Goal: Task Accomplishment & Management: Complete application form

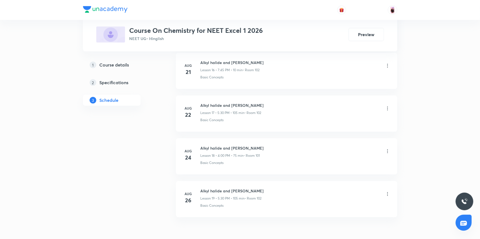
scroll to position [1017, 0]
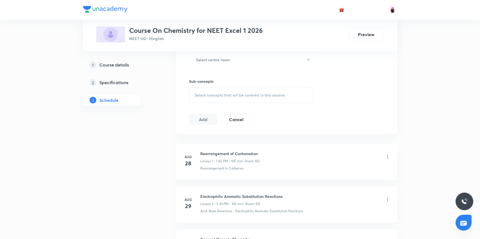
scroll to position [337, 0]
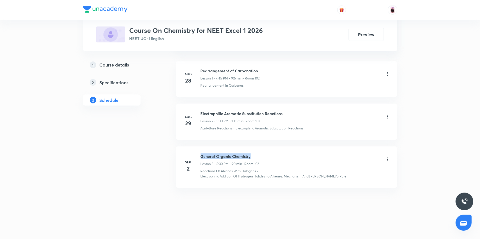
drag, startPoint x: 200, startPoint y: 156, endPoint x: 250, endPoint y: 156, distance: 50.0
click at [250, 156] on h6 "General Organic Chemistry" at bounding box center [229, 157] width 59 height 6
copy h6 "General Organic Chemistry"
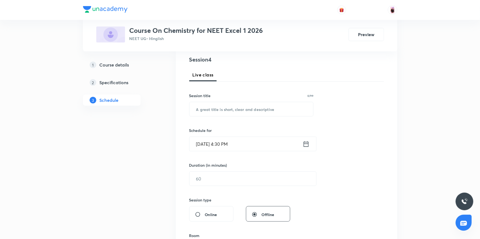
scroll to position [35, 0]
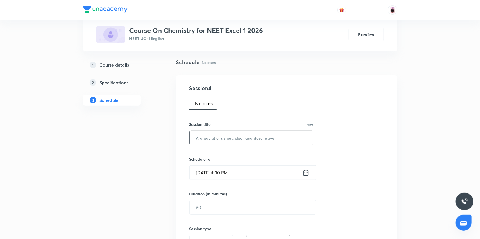
click at [218, 134] on input "text" at bounding box center [251, 138] width 124 height 14
paste input "General Organic Chemistry"
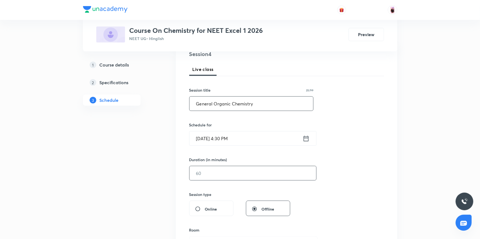
scroll to position [135, 0]
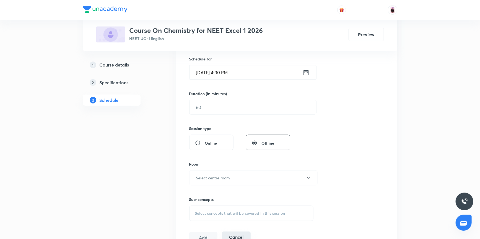
type input "General Organic Chemistry"
click at [226, 111] on input "text" at bounding box center [252, 107] width 127 height 14
click at [306, 72] on icon at bounding box center [305, 73] width 7 height 8
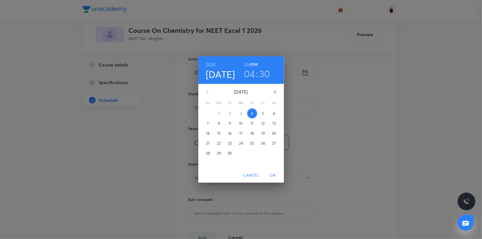
click at [249, 74] on h3 "04" at bounding box center [249, 74] width 11 height 12
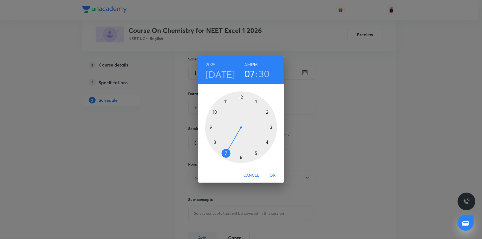
drag, startPoint x: 268, startPoint y: 143, endPoint x: 221, endPoint y: 153, distance: 48.2
click at [221, 153] on div at bounding box center [241, 128] width 72 height 72
drag, startPoint x: 240, startPoint y: 156, endPoint x: 215, endPoint y: 126, distance: 39.6
click at [215, 126] on div at bounding box center [241, 128] width 72 height 72
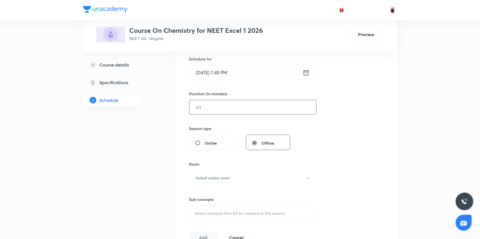
click at [228, 107] on input "text" at bounding box center [252, 107] width 127 height 14
type input "1"
type input "0"
type input "105"
click at [226, 176] on h6 "Select centre room" at bounding box center [213, 178] width 34 height 6
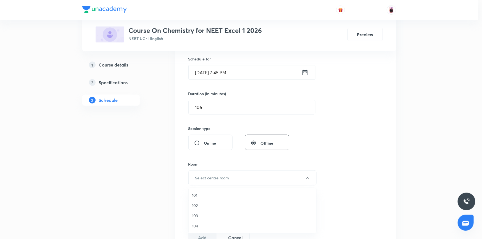
click at [199, 207] on span "102" at bounding box center [252, 206] width 121 height 6
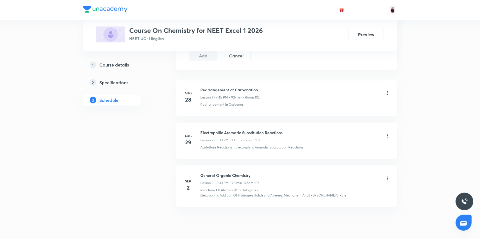
scroll to position [337, 0]
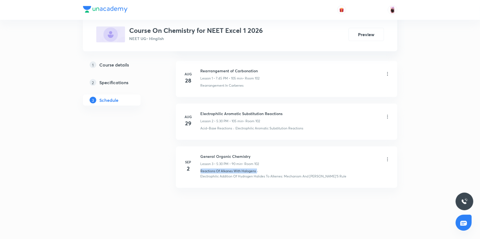
drag, startPoint x: 200, startPoint y: 171, endPoint x: 257, endPoint y: 170, distance: 57.0
click at [257, 170] on div "Reactions Of Alkanes With Halogens · Electrophilic Addition Of Hydrogen Halides…" at bounding box center [295, 174] width 190 height 10
copy p "Reactions Of Alkanes With Halogens"
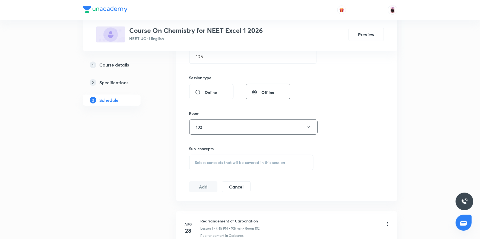
scroll to position [186, 0]
click at [220, 166] on div "Select concepts that wil be covered in this session" at bounding box center [251, 163] width 124 height 15
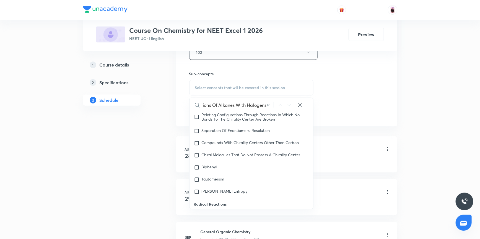
scroll to position [11949, 0]
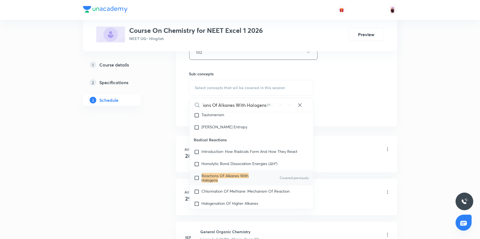
type input "Reactions Of Alkanes With Halogens"
click at [197, 183] on input "checkbox" at bounding box center [198, 178] width 8 height 9
checkbox input "true"
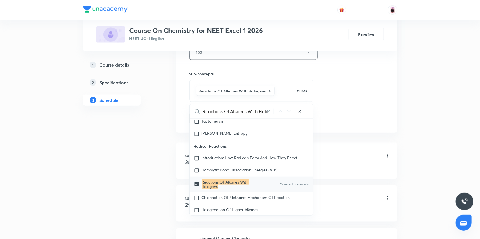
click at [354, 153] on div "Rearrangement of Carbonation Lesson 1 • 7:45 PM • 105 min • Room 102" at bounding box center [295, 156] width 190 height 13
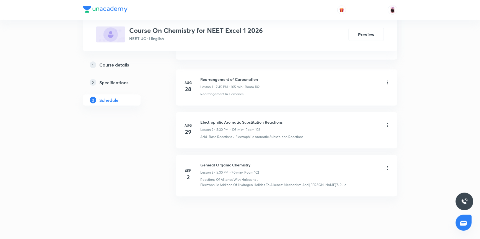
scroll to position [337, 0]
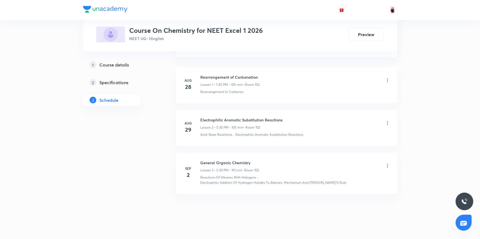
click at [199, 182] on div "Sep 2 General Organic Chemistry Lesson 3 • 5:30 PM • 90 min • Room 102 Reaction…" at bounding box center [286, 172] width 207 height 25
drag, startPoint x: 201, startPoint y: 183, endPoint x: 342, endPoint y: 208, distance: 143.7
copy p "Electrophilic Addition Of Hydrogen Halides To Alkenes: Mechanism And Markovniko…"
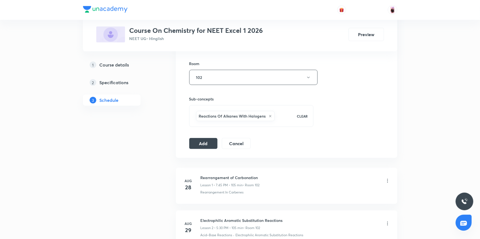
click at [280, 116] on div "Reactions Of Alkanes With Halogens" at bounding box center [243, 116] width 96 height 12
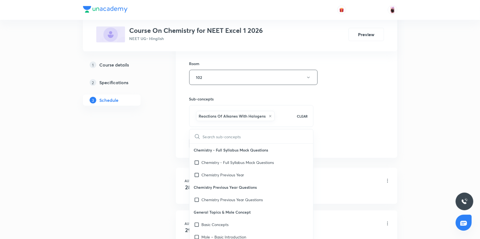
click at [250, 138] on input "text" at bounding box center [258, 137] width 111 height 14
checkbox input "true"
type input "Electrophilic Addition Of Hydrogen Halides To Alkenes: Mechanism And Markovniko…"
checkbox input "true"
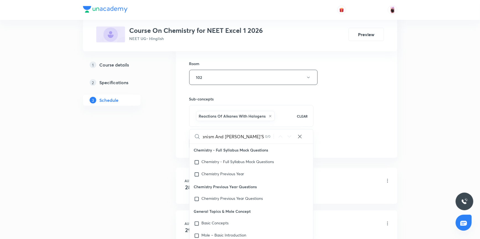
type input "Electrophilic Addition Of Hydrogen Halides To Alkenes: Mechanism And Markovniko…"
checkbox input "true"
type input "Electrophilic Addition Of Hydrogen Halides To Alkenes: Mechanism And Markovniko…"
checkbox input "true"
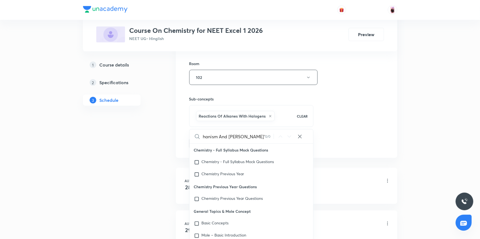
type input "Electrophilic Addition Of Hydrogen Halides To Alkenes: Mechanism And Markovnikov"
checkbox input "true"
type input "Electrophilic Addition Of Hydrogen Halides To Alkenes: Mechanism And Mar"
checkbox input "true"
type input "Electrophilic Addition Of Hydrogen Halides To Alkenes: Mechanism"
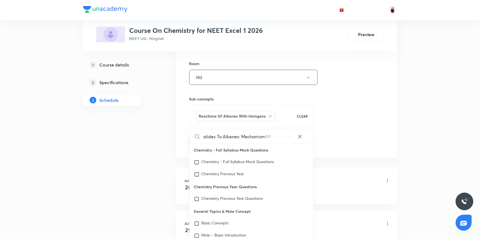
checkbox input "true"
type input "Electrophilic Addition Of Hydrogen Halides To Alkenes: Mechanis"
checkbox input "true"
type input "Electrophilic Addition Of Hydrogen Halides To Alkenes: Mechan"
checkbox input "true"
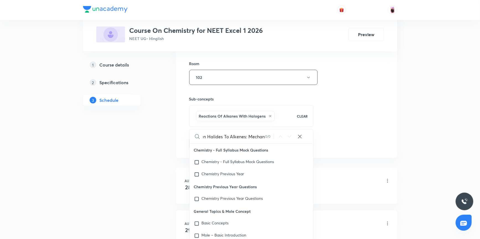
scroll to position [0, 69]
type input "Electrophilic Addition Of Hydrogen Halides To Alkenes: Mecha"
checkbox input "true"
type input "Electrophilic Addition Of Hydrogen Halides To Alkenes: Mech"
checkbox input "true"
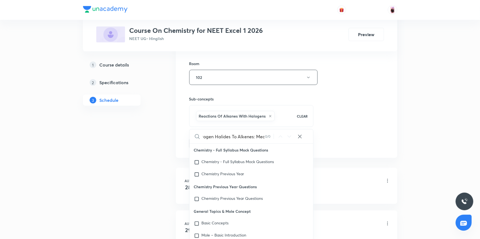
type input "Electrophilic Addition Of Hydrogen Halides To Alkenes: Me"
checkbox input "true"
type input "Electrophilic Addition Of Hydrogen Halides To Alkenes: M"
checkbox input "true"
type input "Electrophilic Addition Of Hydrogen Halides To Alkenes:"
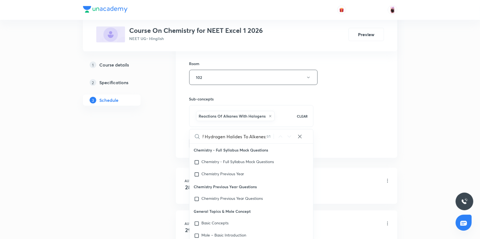
checkbox input "true"
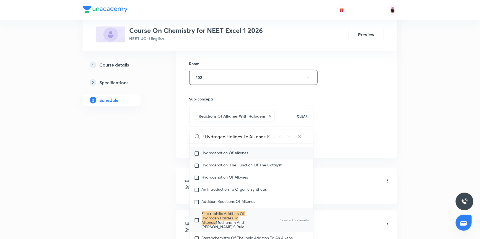
scroll to position [11433, 0]
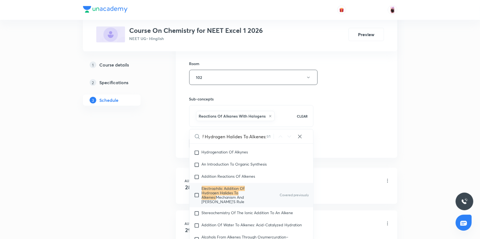
type input "Electrophilic Addition Of Hydrogen Halides To Alkenes:"
click at [197, 195] on input "checkbox" at bounding box center [198, 196] width 8 height 18
checkbox input "true"
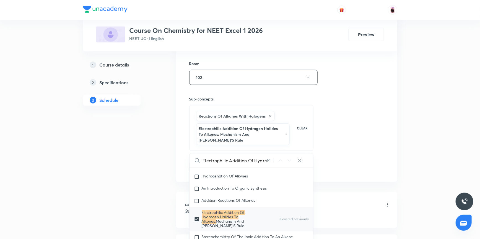
click at [333, 147] on div "Session 4 Live class Session title 25/99 General Organic Chemistry ​ Schedule f…" at bounding box center [286, 28] width 195 height 290
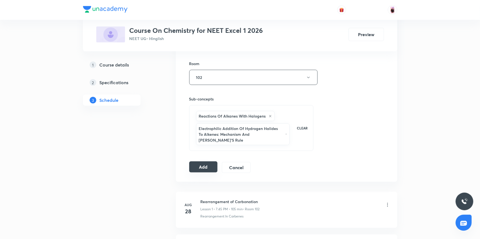
click at [204, 163] on button "Add" at bounding box center [203, 167] width 28 height 11
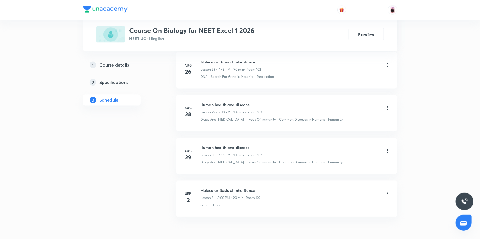
scroll to position [1532, 0]
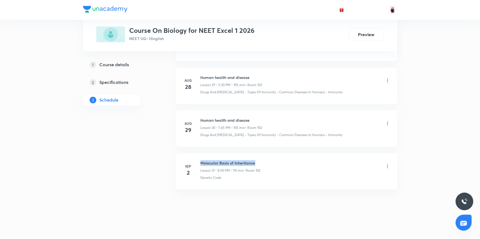
drag, startPoint x: 200, startPoint y: 161, endPoint x: 255, endPoint y: 162, distance: 55.0
click at [255, 162] on h6 "Molecular Basis of Inheritance" at bounding box center [230, 164] width 60 height 6
copy h6 "Molecular Basis of Inheritance"
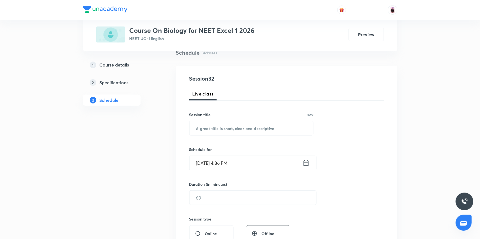
scroll to position [24, 0]
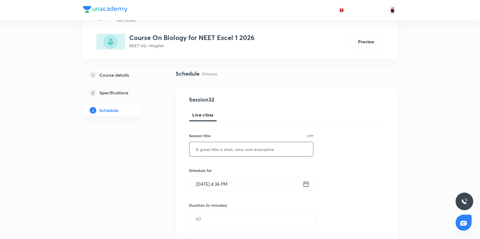
click at [240, 151] on input "text" at bounding box center [251, 149] width 124 height 14
paste input "Molecular Basis of Inheritance"
type input "Molecular Basis of Inheritance"
click at [305, 183] on icon at bounding box center [305, 185] width 7 height 8
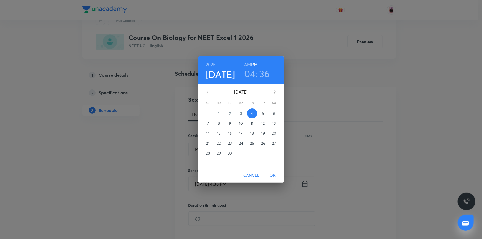
click at [246, 76] on h3 "04" at bounding box center [249, 74] width 11 height 12
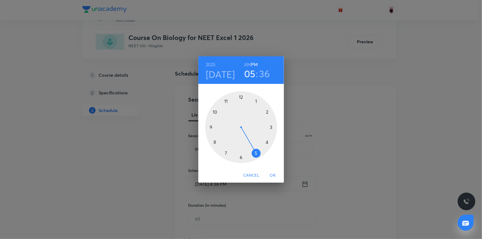
drag, startPoint x: 269, startPoint y: 144, endPoint x: 259, endPoint y: 157, distance: 17.1
click at [259, 157] on div at bounding box center [241, 128] width 72 height 72
drag, startPoint x: 221, startPoint y: 151, endPoint x: 240, endPoint y: 158, distance: 20.2
click at [240, 158] on div at bounding box center [241, 128] width 72 height 72
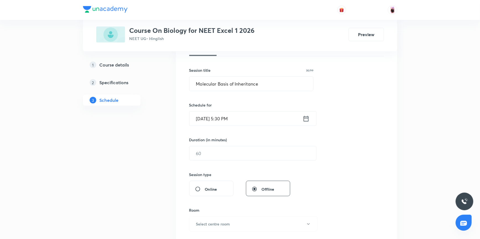
scroll to position [99, 0]
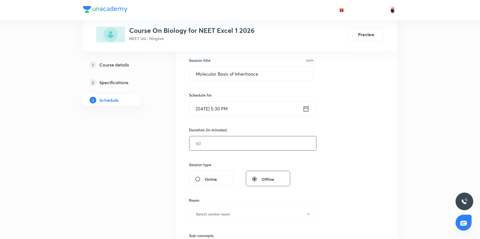
click at [280, 145] on input "text" at bounding box center [252, 144] width 127 height 14
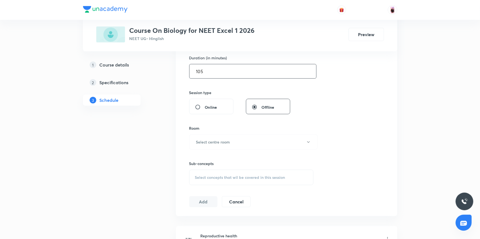
scroll to position [174, 0]
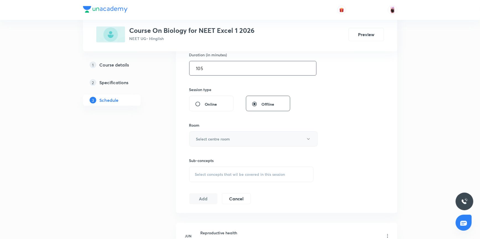
type input "105"
click at [270, 142] on button "Select centre room" at bounding box center [253, 139] width 128 height 15
click at [196, 166] on span "102" at bounding box center [252, 167] width 121 height 6
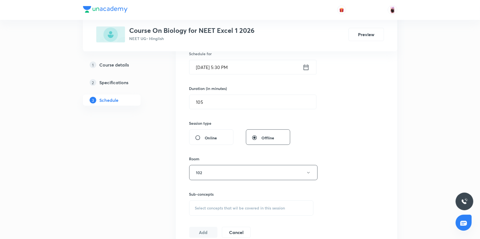
scroll to position [149, 0]
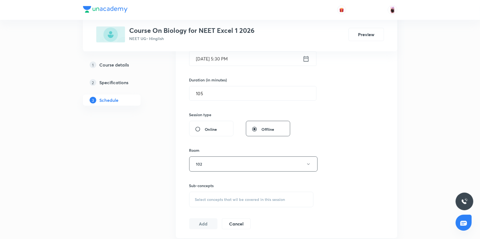
click at [246, 198] on span "Select concepts that wil be covered in this session" at bounding box center [240, 200] width 90 height 4
click at [240, 215] on input "text" at bounding box center [258, 217] width 111 height 14
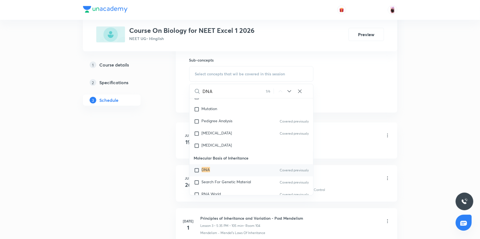
scroll to position [4139, 0]
type input "DNA"
click at [196, 169] on input "checkbox" at bounding box center [198, 169] width 8 height 6
checkbox input "true"
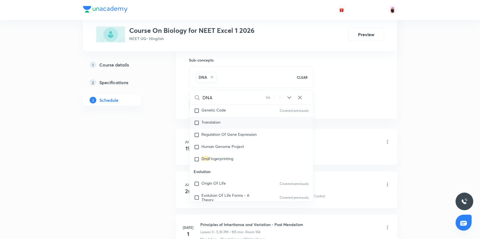
scroll to position [4290, 0]
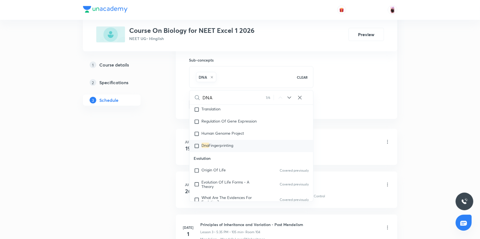
click at [196, 147] on input "checkbox" at bounding box center [198, 146] width 8 height 6
checkbox input "true"
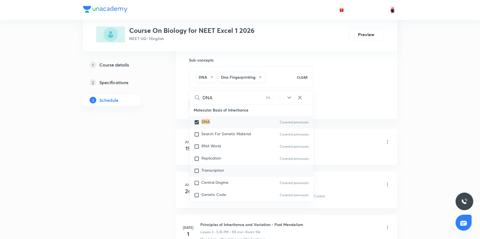
scroll to position [4164, 0]
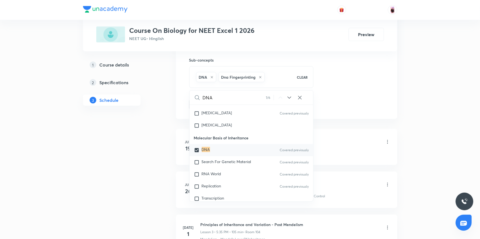
click at [195, 149] on input "checkbox" at bounding box center [198, 151] width 8 height 6
checkbox input "false"
checkbox input "true"
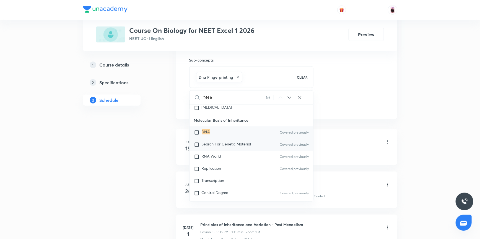
scroll to position [4189, 0]
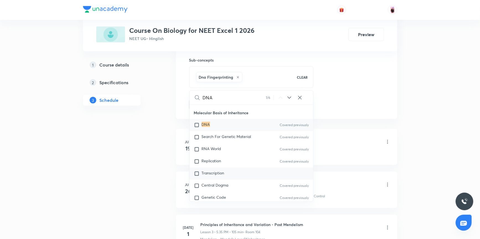
click at [197, 175] on input "checkbox" at bounding box center [198, 174] width 8 height 6
checkbox input "true"
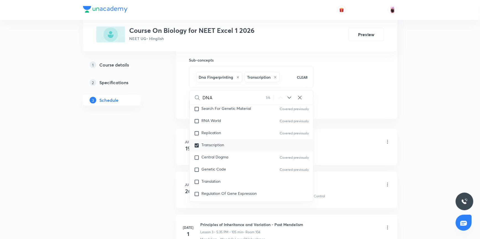
scroll to position [4240, 0]
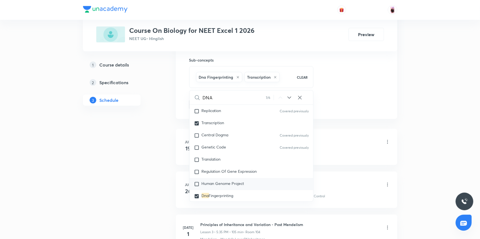
click at [198, 183] on input "checkbox" at bounding box center [198, 185] width 8 height 6
checkbox input "true"
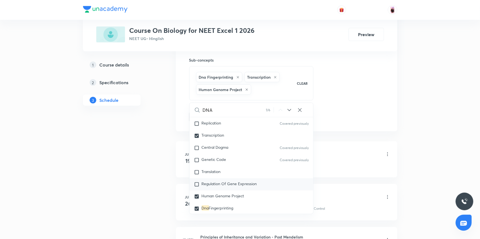
checkbox input "true"
click at [197, 186] on input "checkbox" at bounding box center [198, 185] width 8 height 6
checkbox input "true"
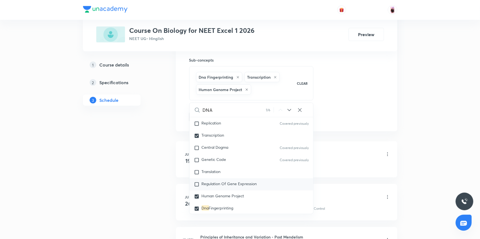
checkbox input "true"
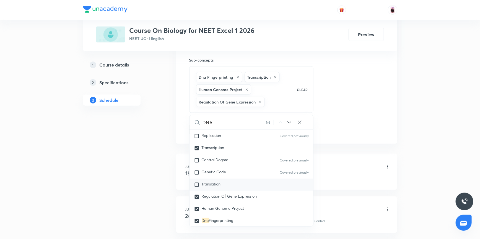
click at [198, 185] on input "checkbox" at bounding box center [198, 185] width 8 height 6
checkbox input "true"
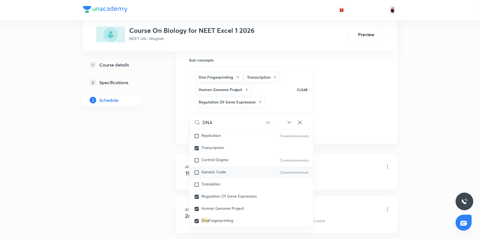
checkbox input "true"
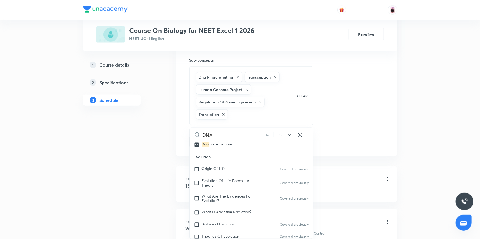
scroll to position [4315, 0]
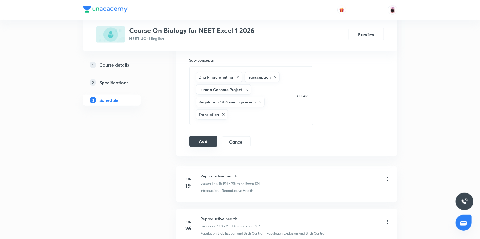
click at [204, 140] on button "Add" at bounding box center [203, 141] width 28 height 11
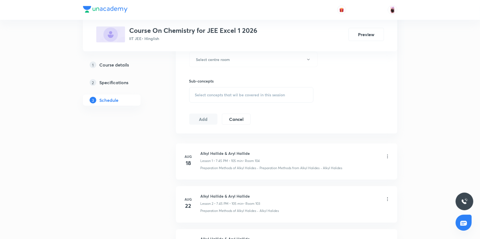
scroll to position [290, 0]
click at [195, 96] on span "Select concepts that wil be covered in this session" at bounding box center [240, 94] width 90 height 4
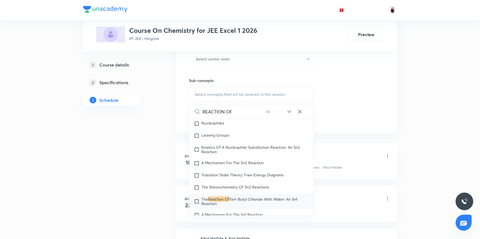
scroll to position [10680, 0]
click at [288, 111] on icon at bounding box center [290, 112] width 4 height 2
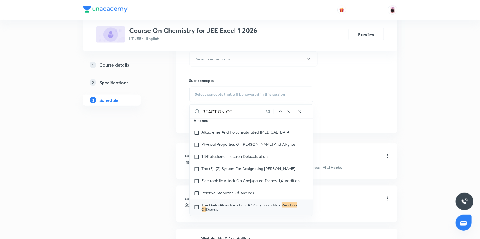
scroll to position [10970, 0]
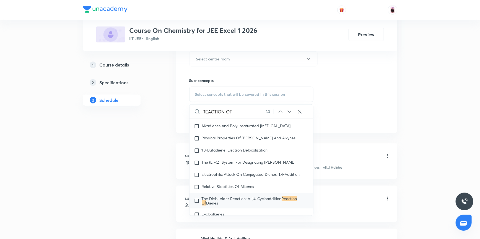
click at [288, 111] on icon at bounding box center [290, 112] width 4 height 2
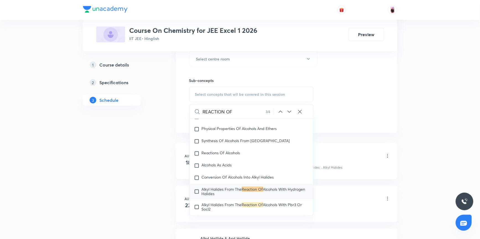
scroll to position [11496, 0]
click at [291, 115] on div "REACTION OF 3 / 4 ​" at bounding box center [251, 112] width 124 height 14
click at [290, 111] on icon at bounding box center [289, 112] width 7 height 7
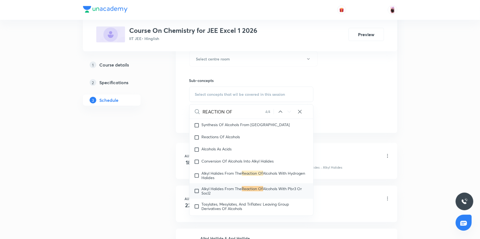
click at [239, 109] on input "REACTION OF" at bounding box center [234, 112] width 62 height 14
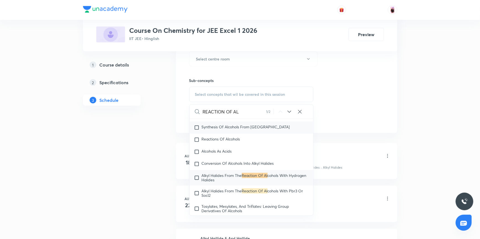
scroll to position [11521, 0]
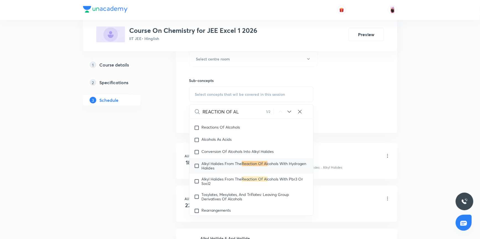
type input "REACTION OF AL"
click at [196, 167] on input "checkbox" at bounding box center [198, 166] width 8 height 9
checkbox input "true"
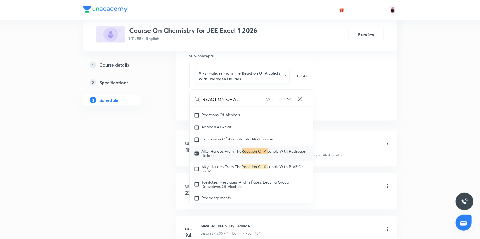
scroll to position [365, 0]
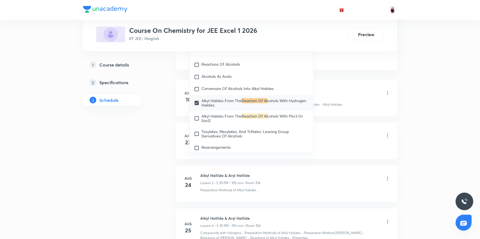
click at [341, 87] on div "Alkyl Hallide & Aryl Hallide Lesson 1 • 7:45 PM • 105 min • Room 104" at bounding box center [295, 93] width 190 height 13
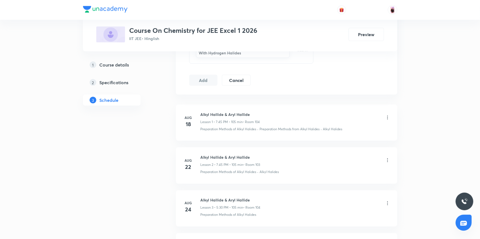
scroll to position [265, 0]
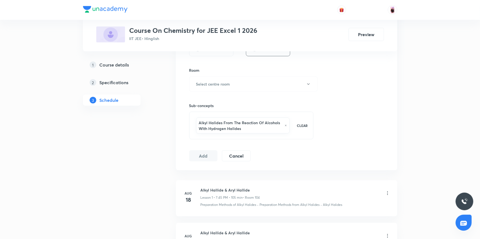
click at [292, 128] on div "Alkyl Halides From The Reaction Of Alcohols With Hydrogen Halides CLEAR" at bounding box center [251, 126] width 124 height 28
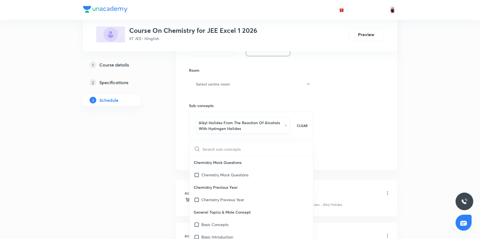
click at [230, 148] on input "text" at bounding box center [258, 149] width 111 height 14
type input "E"
checkbox input "true"
type input "ELE"
checkbox input "true"
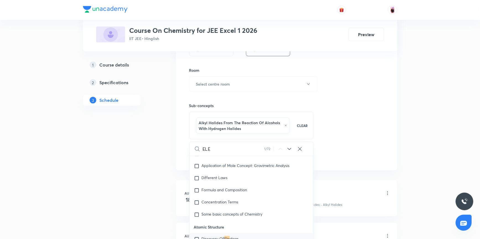
scroll to position [143, 0]
type input "ELEC"
checkbox input "true"
type input "ELECT"
checkbox input "true"
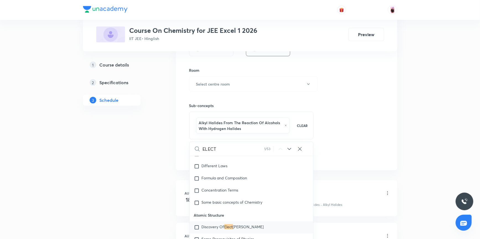
type input "ELECTR"
checkbox input "true"
type input "ELECTRO"
checkbox input "true"
type input "ELECTROP"
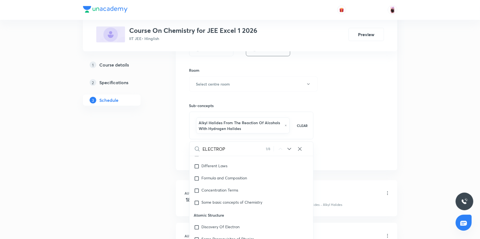
checkbox input "true"
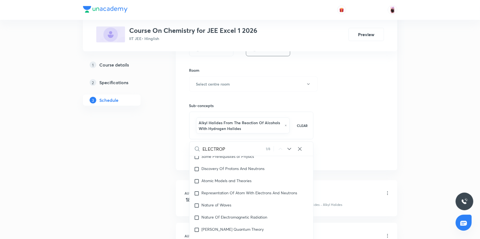
type input "ELECTROPH"
checkbox input "true"
type input "ELECTROPHI"
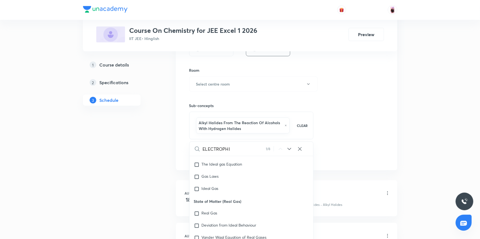
checkbox input "true"
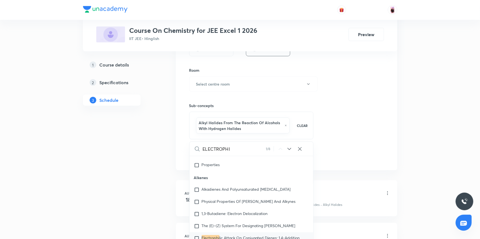
scroll to position [10946, 0]
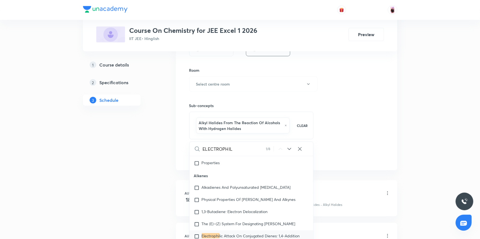
type input "ELECTROPHILI"
checkbox input "true"
type input "ELECTROPHILIC"
checkbox input "true"
type input "ELECTROPHILIC"
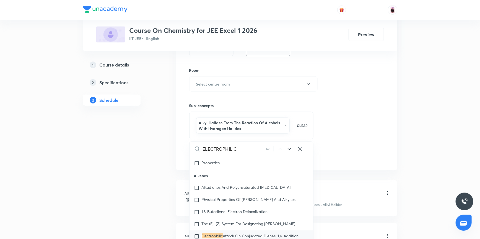
checkbox input "true"
type input "ELECTROPHILIC A"
checkbox input "true"
type input "ELECTROPHILIC ADD"
checkbox input "true"
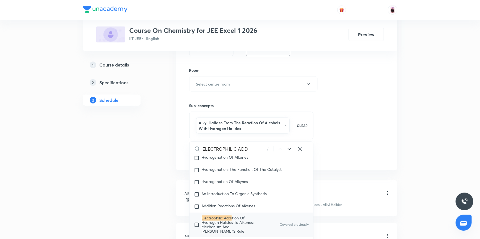
scroll to position [11163, 0]
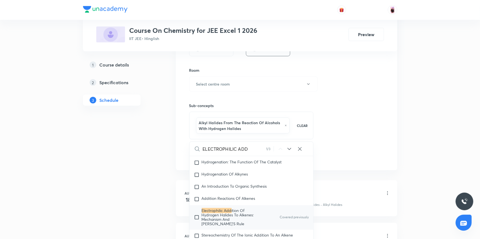
type input "ELECTROPHILIC ADD"
click at [198, 209] on input "checkbox" at bounding box center [198, 218] width 8 height 18
checkbox input "true"
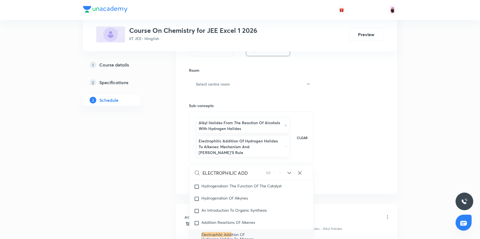
click at [353, 162] on div "Session 9 Live class Session title 0/99 ​ Schedule for Sep 4, 2025, 4:47 PM ​ D…" at bounding box center [286, 20] width 195 height 331
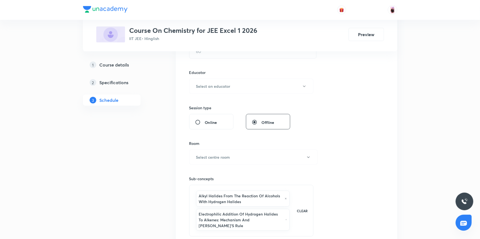
scroll to position [189, 0]
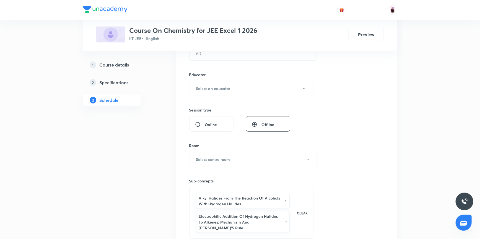
click at [296, 221] on div "Alkyl Halides From The Reaction Of Alcohols With Hydrogen Halides Electrophilic…" at bounding box center [251, 213] width 124 height 52
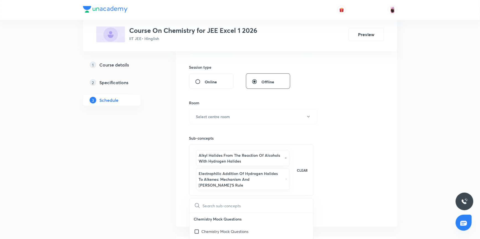
scroll to position [249, 0]
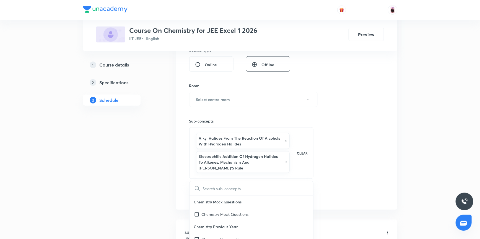
checkbox input "true"
click at [218, 182] on input "text" at bounding box center [258, 189] width 111 height 14
type input "E"
checkbox input "true"
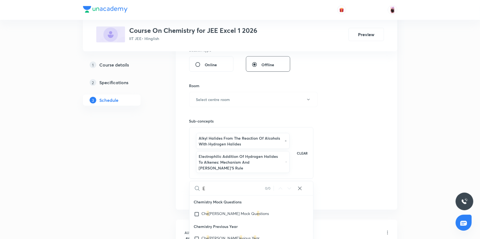
checkbox input "true"
type input "EL"
checkbox input "true"
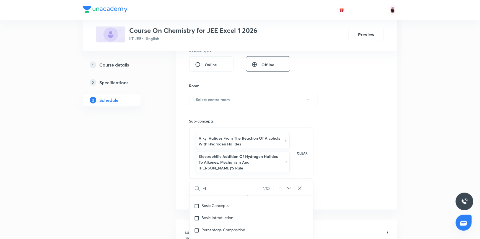
type input "ELE"
checkbox input "true"
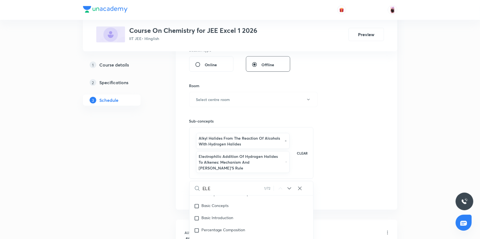
type input "ELEC"
checkbox input "true"
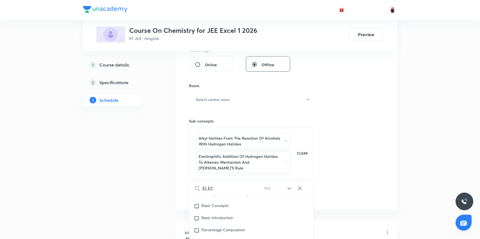
scroll to position [143, 0]
type input "ELECTR"
checkbox input "true"
type input "ELECTRO"
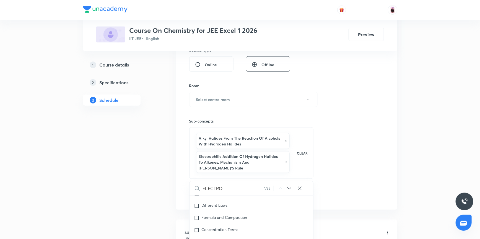
checkbox input "true"
type input "ELECTROP"
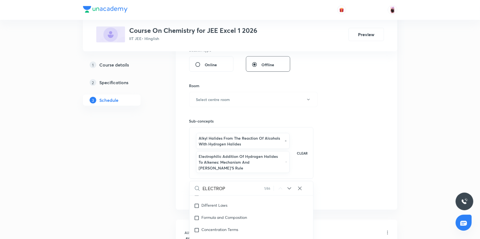
checkbox input "true"
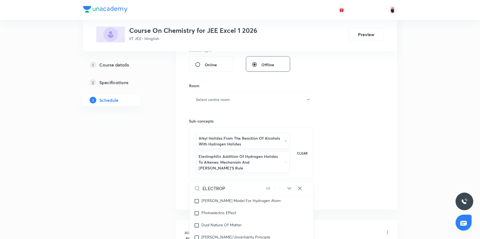
type input "ELECTROPH"
checkbox input "true"
type input "ELECTROPHI"
checkbox input "true"
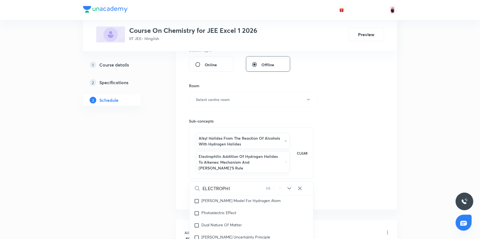
checkbox input "true"
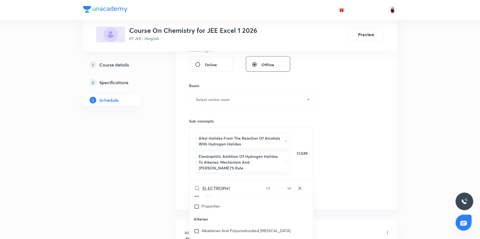
type input "ELECTROPHIL"
checkbox input "true"
type input "ELECTROPHILI"
checkbox input "true"
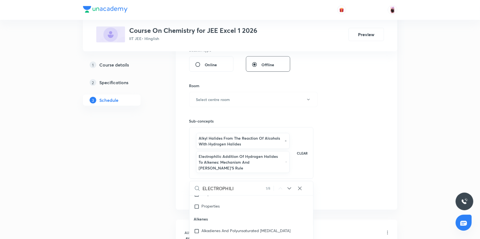
checkbox input "true"
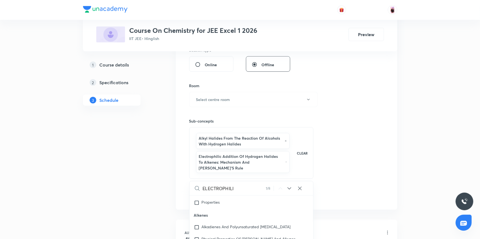
type input "ELECTROPHILIC"
checkbox input "true"
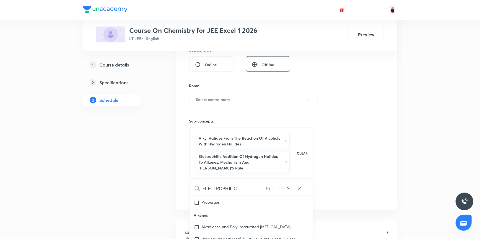
type input "ELECTROPHILIC"
checkbox input "true"
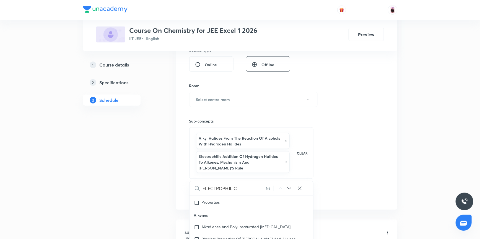
type input "ELECTROPHILIC A"
checkbox input "true"
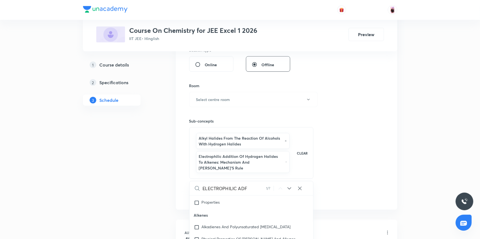
type input "ELECTROPHILIC ADFD"
checkbox input "true"
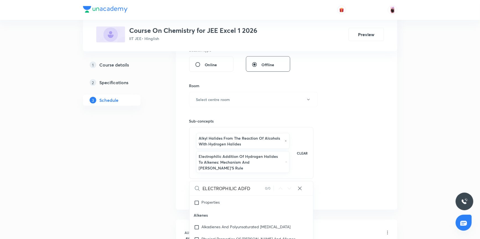
type input "ELECTROPHILIC ADFD"
click at [315, 121] on div "Session 9 Live class Session title 0/99 ​ Schedule for Sep 4, 2025, 4:47 PM ​ D…" at bounding box center [286, 35] width 195 height 331
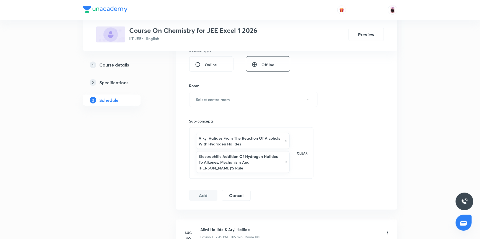
click at [294, 161] on div "Alkyl Halides From The Reaction Of Alcohols With Hydrogen Halides Electrophilic…" at bounding box center [251, 153] width 124 height 52
checkbox input "true"
type input "E"
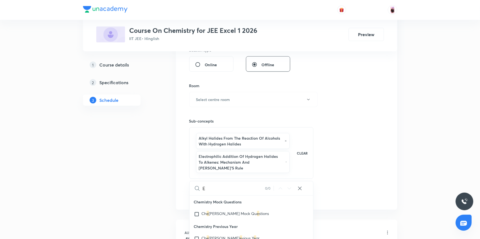
checkbox input "true"
type input "EL"
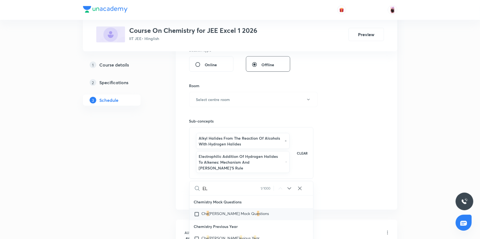
checkbox input "true"
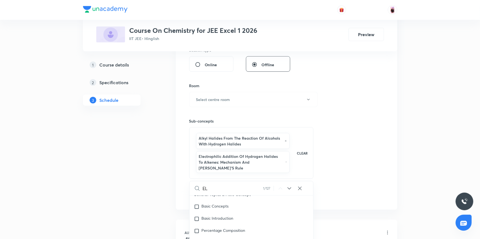
scroll to position [57, 0]
type input "ELE"
checkbox input "true"
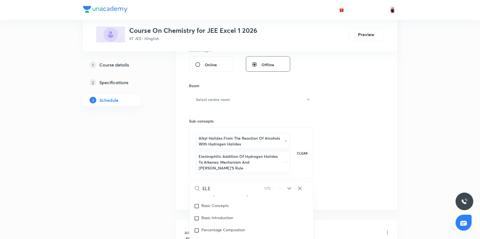
checkbox input "true"
type input "ELEC"
checkbox input "true"
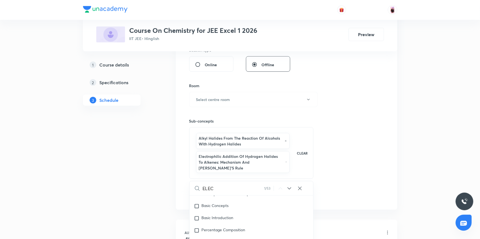
checkbox input "true"
type input "ELECT"
checkbox input "true"
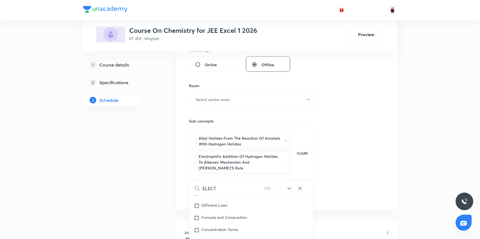
type input "ELECTR"
checkbox input "true"
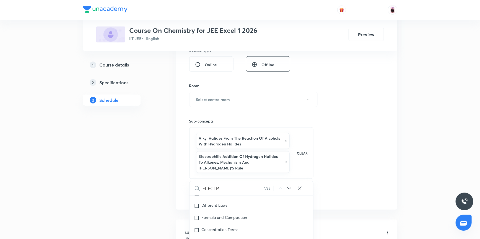
type input "ELECTRO"
checkbox input "true"
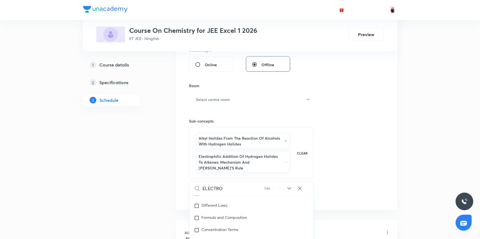
type input "ELECTROP"
checkbox input "true"
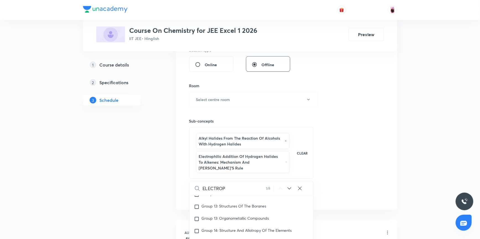
type input "ELECTROPH"
checkbox input "true"
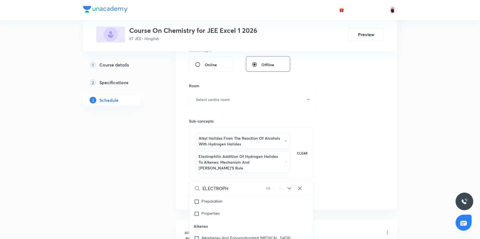
scroll to position [10946, 0]
type input "ELECTROPHI"
checkbox input "true"
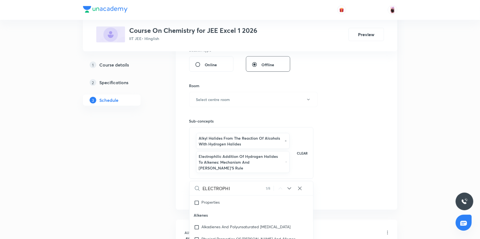
checkbox input "true"
type input "ELECTROPHIL"
checkbox input "true"
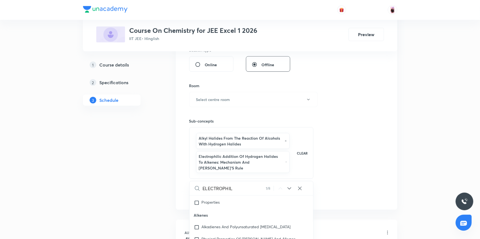
checkbox input "true"
type input "ELECTROPHILI"
checkbox input "true"
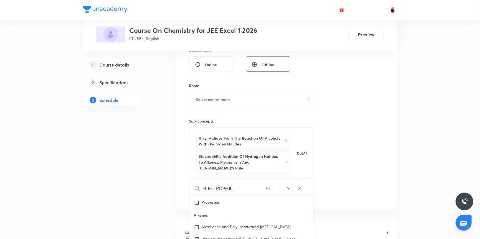
checkbox input "true"
type input "ELECTROPHILIC"
checkbox input "true"
type input "ELECTROPHILIC"
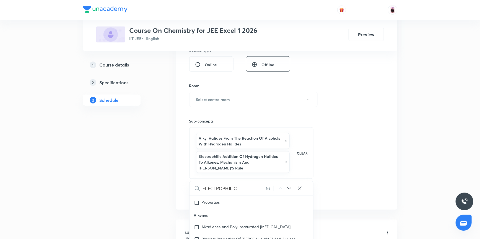
checkbox input "true"
type input "ELECTROPHILIC A"
checkbox input "true"
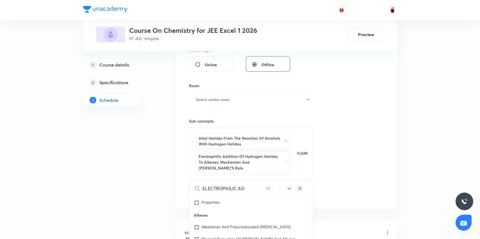
type input "ELECTROPHILIC ADD"
checkbox input "true"
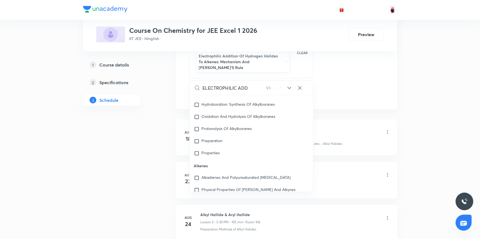
scroll to position [10887, 0]
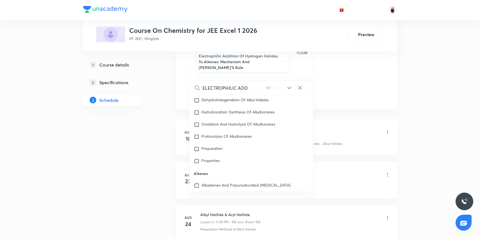
type input "ELECTROPHILIC ADD"
drag, startPoint x: 194, startPoint y: 158, endPoint x: 212, endPoint y: 158, distance: 17.4
click at [212, 168] on p "Alkenes" at bounding box center [251, 174] width 124 height 12
copy p "Alkenes"
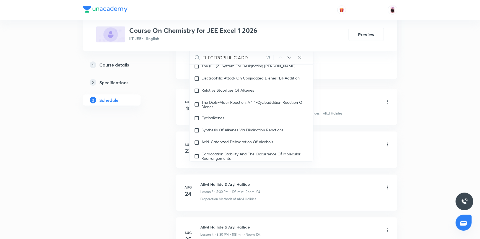
scroll to position [426, 0]
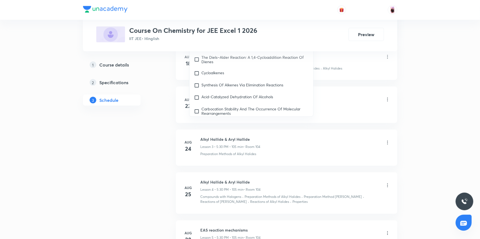
click at [417, 81] on div "Plus Courses Course On Chemistry for JEE Excel 1 2026 IIT JEE • Hinglish Previe…" at bounding box center [240, 8] width 480 height 868
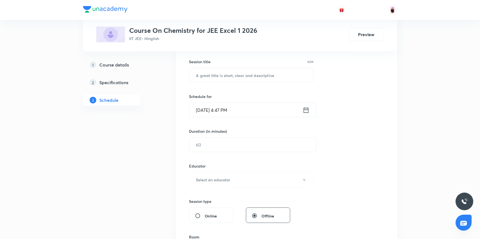
scroll to position [74, 0]
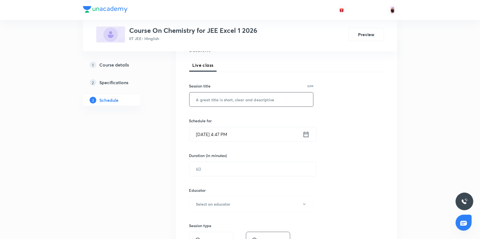
click at [233, 100] on input "text" at bounding box center [251, 100] width 124 height 14
paste input "Alkenes"
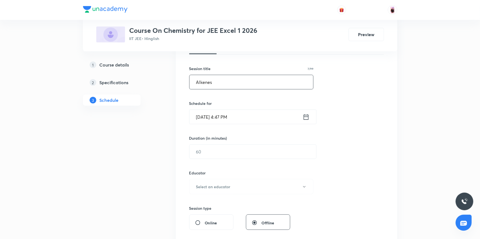
scroll to position [99, 0]
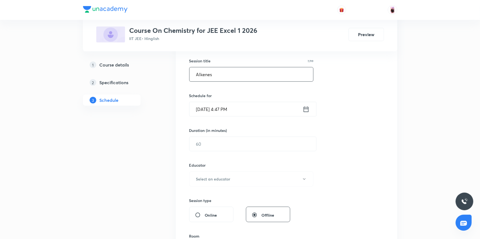
type input "Alkenes"
click at [308, 108] on icon at bounding box center [305, 110] width 7 height 8
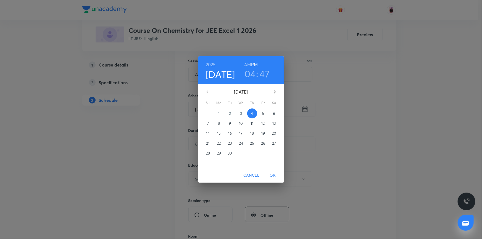
click at [253, 73] on h3 "04" at bounding box center [250, 74] width 11 height 12
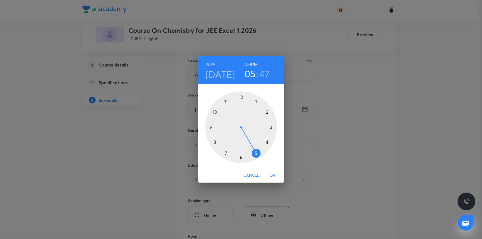
drag, startPoint x: 267, startPoint y: 138, endPoint x: 256, endPoint y: 155, distance: 20.1
click at [256, 155] on div at bounding box center [241, 128] width 72 height 72
drag, startPoint x: 216, startPoint y: 124, endPoint x: 241, endPoint y: 150, distance: 35.8
click at [241, 150] on div at bounding box center [241, 128] width 72 height 72
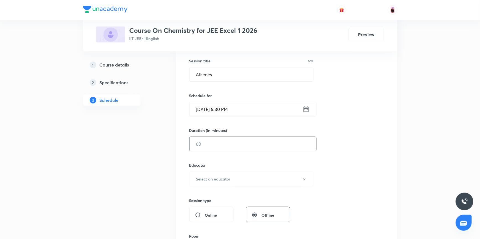
click at [228, 145] on input "text" at bounding box center [252, 144] width 127 height 14
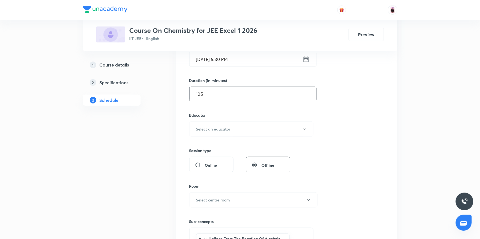
scroll to position [149, 0]
type input "105"
click at [253, 129] on button "Select an educator" at bounding box center [251, 128] width 124 height 15
click at [212, 158] on span "Jai Prakash Singh" at bounding box center [252, 157] width 121 height 6
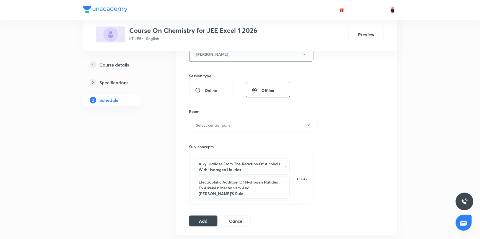
scroll to position [224, 0]
click at [248, 119] on button "Select centre room" at bounding box center [253, 124] width 128 height 15
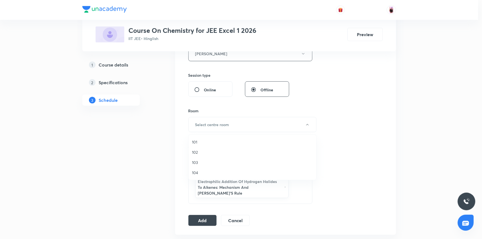
click at [198, 173] on span "104" at bounding box center [252, 173] width 121 height 6
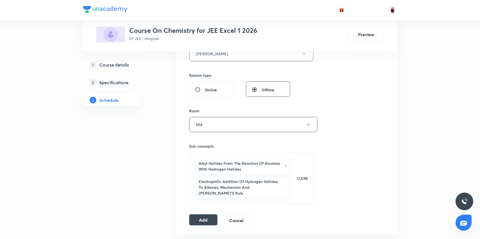
click at [210, 215] on button "Add" at bounding box center [203, 220] width 28 height 11
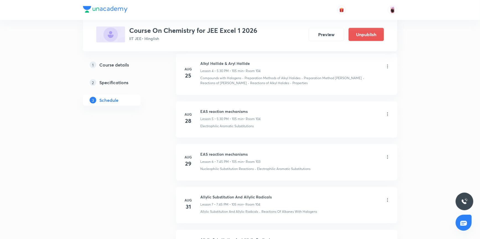
scroll to position [149, 0]
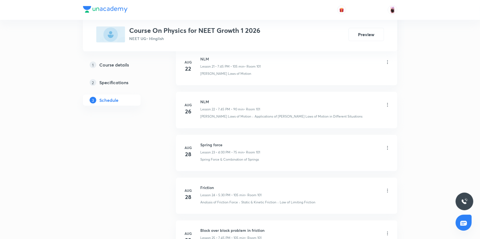
scroll to position [1317, 0]
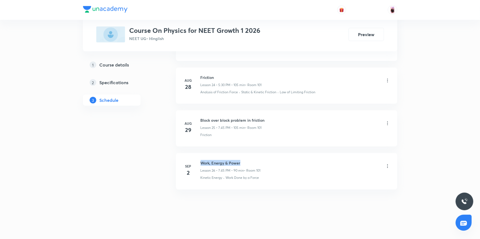
drag, startPoint x: 201, startPoint y: 161, endPoint x: 240, endPoint y: 159, distance: 39.3
click at [240, 160] on h6 "Work, Energy & Power" at bounding box center [230, 163] width 60 height 6
copy h6 "Work, Energy & Power"
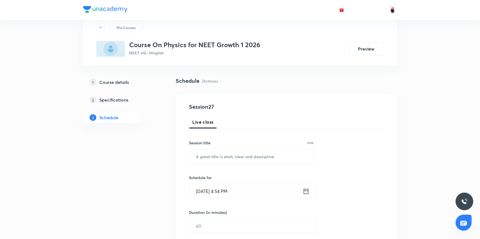
scroll to position [10, 0]
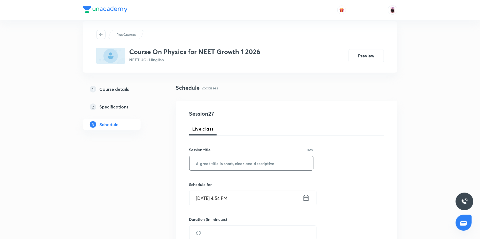
click at [221, 165] on input "text" at bounding box center [251, 163] width 124 height 14
paste input "Work, Energy & Power"
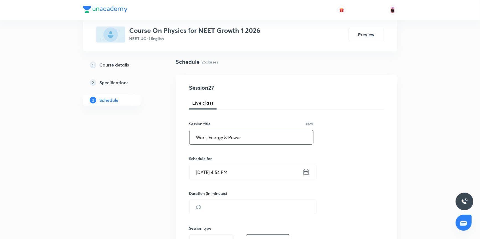
scroll to position [60, 0]
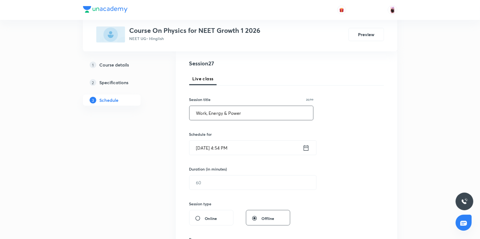
type input "Work, Energy & Power"
click at [286, 150] on input "[DATE] 4:54 PM" at bounding box center [245, 148] width 113 height 14
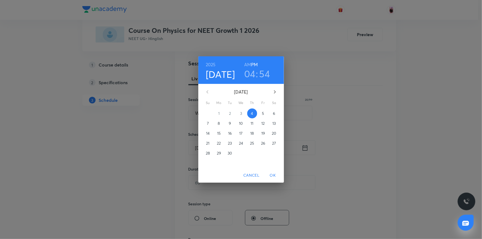
click at [251, 74] on h3 "04" at bounding box center [249, 74] width 11 height 12
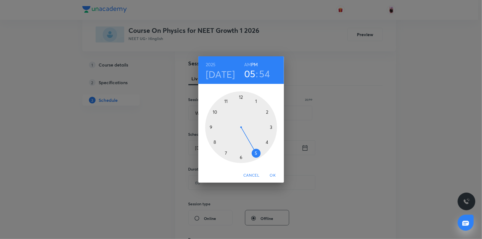
drag, startPoint x: 265, startPoint y: 141, endPoint x: 256, endPoint y: 152, distance: 14.2
click at [256, 152] on div at bounding box center [241, 128] width 72 height 72
drag, startPoint x: 220, startPoint y: 103, endPoint x: 240, endPoint y: 158, distance: 59.2
click at [240, 158] on div at bounding box center [241, 128] width 72 height 72
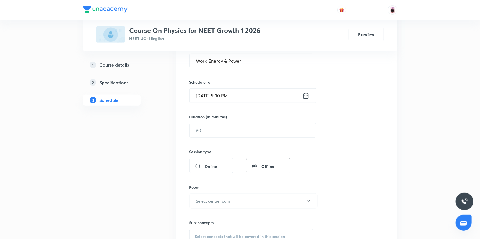
scroll to position [135, 0]
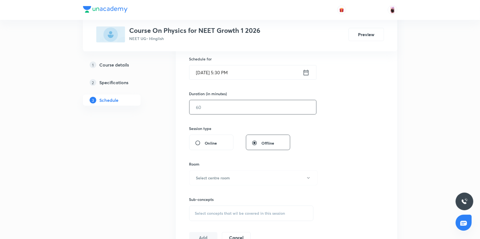
click at [238, 109] on input "text" at bounding box center [252, 107] width 127 height 14
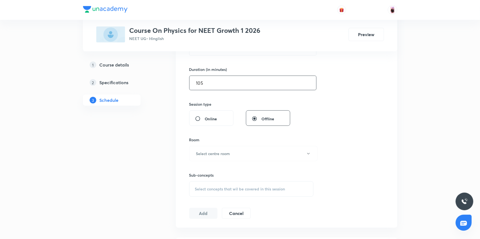
scroll to position [186, 0]
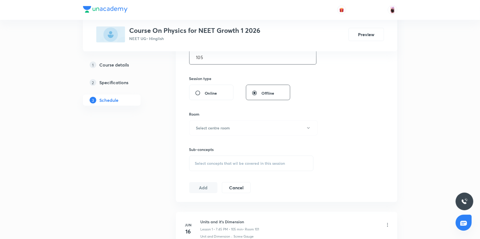
type input "105"
click at [216, 165] on span "Select concepts that wil be covered in this session" at bounding box center [240, 163] width 90 height 4
click at [225, 125] on h6 "Select centre room" at bounding box center [213, 128] width 34 height 6
click at [195, 146] on span "101" at bounding box center [252, 146] width 121 height 6
click at [217, 165] on span "Select concepts that wil be covered in this session" at bounding box center [240, 163] width 90 height 4
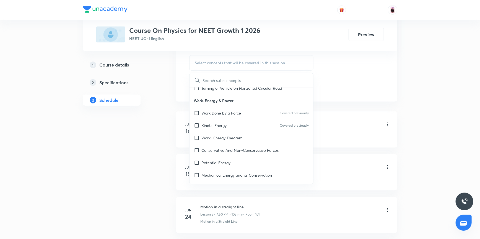
scroll to position [1458, 0]
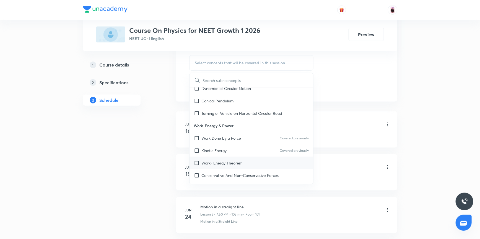
click at [196, 160] on input "checkbox" at bounding box center [198, 163] width 8 height 6
checkbox input "true"
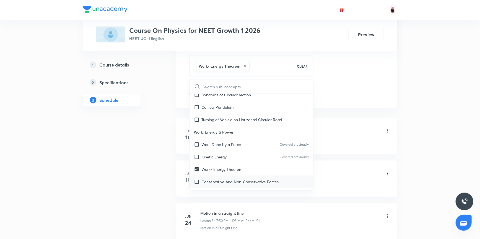
click at [197, 179] on input "checkbox" at bounding box center [198, 182] width 8 height 6
checkbox input "true"
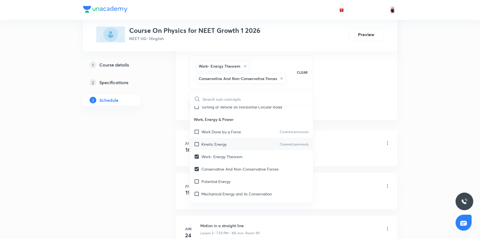
scroll to position [1508, 0]
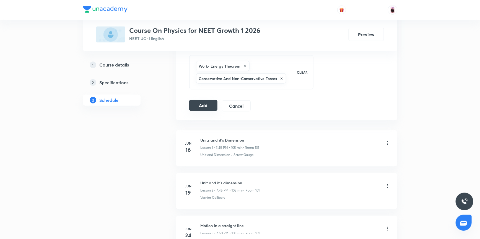
click at [208, 104] on button "Add" at bounding box center [203, 105] width 28 height 11
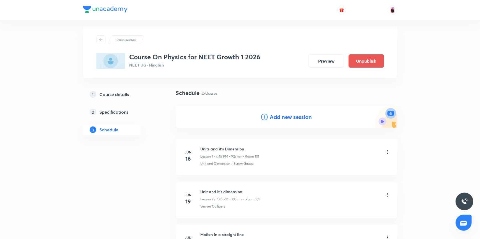
scroll to position [0, 0]
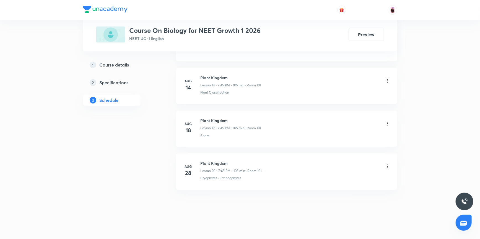
scroll to position [1060, 0]
drag, startPoint x: 201, startPoint y: 161, endPoint x: 231, endPoint y: 162, distance: 29.9
click at [231, 162] on h6 "Plant Kingdom" at bounding box center [230, 163] width 61 height 6
copy h6 "Plant Kingdom"
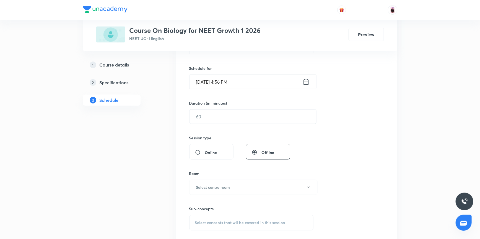
scroll to position [54, 0]
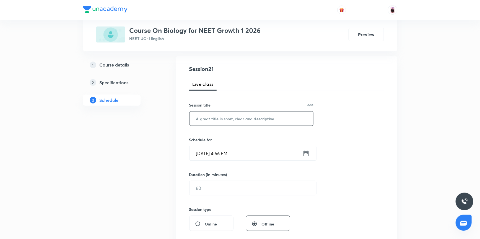
click at [203, 119] on input "text" at bounding box center [251, 119] width 124 height 14
paste input "Plant Kingdom"
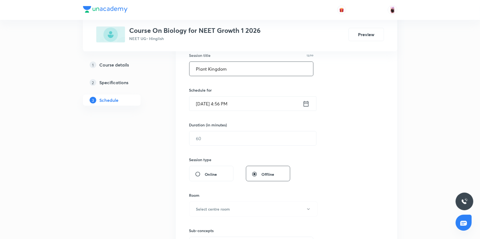
scroll to position [105, 0]
type input "Plant Kingdom"
click at [265, 106] on input "[DATE] 4:56 PM" at bounding box center [245, 103] width 113 height 14
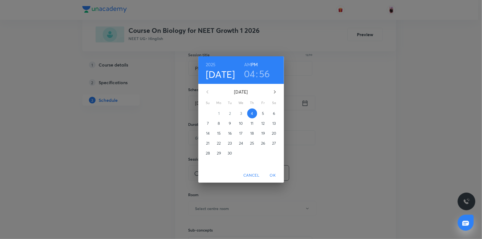
click at [253, 74] on h3 "04" at bounding box center [249, 74] width 11 height 12
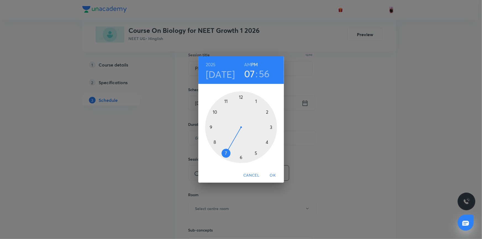
drag, startPoint x: 267, startPoint y: 143, endPoint x: 230, endPoint y: 150, distance: 37.4
click at [230, 150] on div at bounding box center [241, 128] width 72 height 72
drag, startPoint x: 231, startPoint y: 99, endPoint x: 218, endPoint y: 128, distance: 32.4
click at [218, 128] on div at bounding box center [241, 128] width 72 height 72
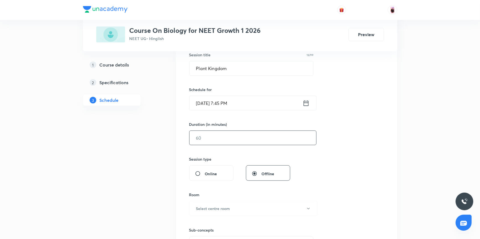
click at [213, 142] on input "text" at bounding box center [252, 138] width 127 height 14
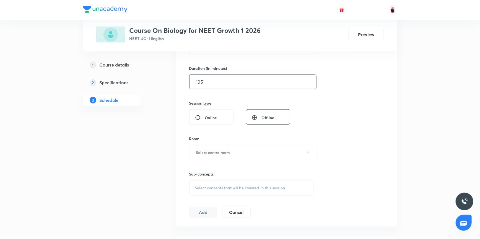
scroll to position [180, 0]
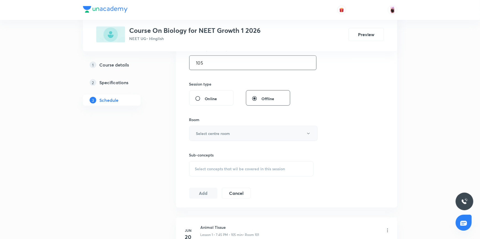
type input "105"
click at [214, 132] on h6 "Select centre room" at bounding box center [213, 134] width 34 height 6
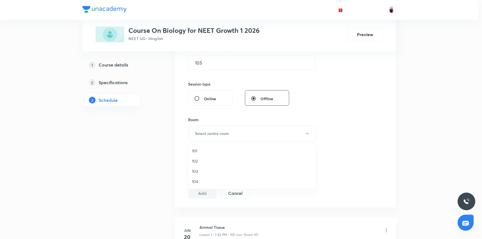
click at [195, 147] on li "101" at bounding box center [253, 151] width 128 height 10
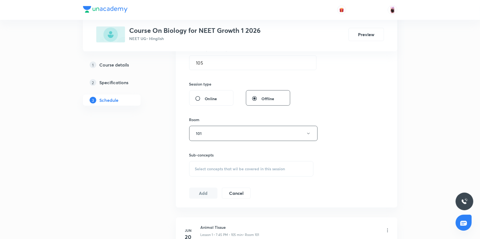
click at [227, 170] on span "Select concepts that wil be covered in this session" at bounding box center [240, 169] width 90 height 4
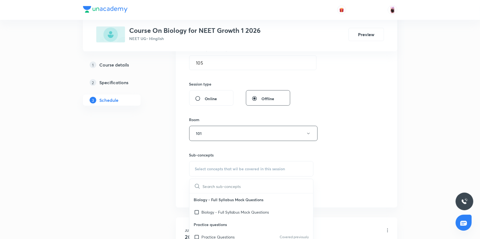
click at [227, 170] on span "Select concepts that wil be covered in this session" at bounding box center [240, 169] width 90 height 4
click at [216, 184] on input "text" at bounding box center [258, 186] width 111 height 14
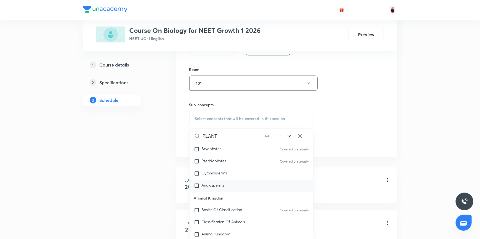
scroll to position [367, 0]
type input "PLANT"
drag, startPoint x: 196, startPoint y: 160, endPoint x: 199, endPoint y: 172, distance: 12.1
click at [196, 160] on input "checkbox" at bounding box center [198, 161] width 8 height 6
checkbox input "true"
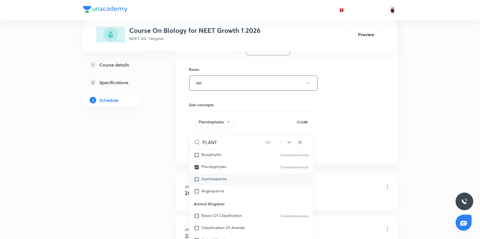
click at [196, 179] on input "checkbox" at bounding box center [198, 180] width 8 height 6
checkbox input "true"
click at [197, 192] on input "checkbox" at bounding box center [198, 192] width 8 height 6
checkbox input "true"
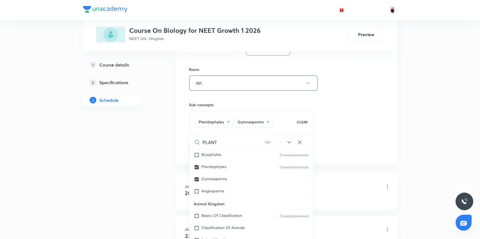
checkbox input "true"
click at [375, 149] on div "Session 21 Live class Session title 13/99 Plant Kingdom ​ Schedule for [DATE] 7…" at bounding box center [286, 28] width 195 height 278
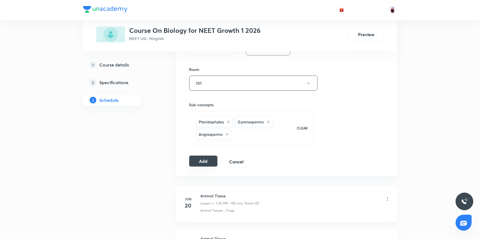
click at [204, 160] on button "Add" at bounding box center [203, 161] width 28 height 11
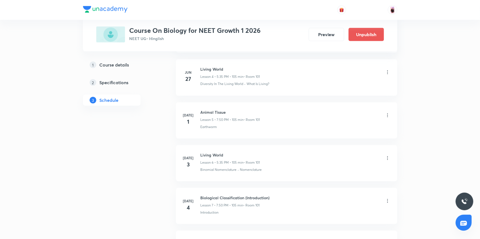
scroll to position [155, 0]
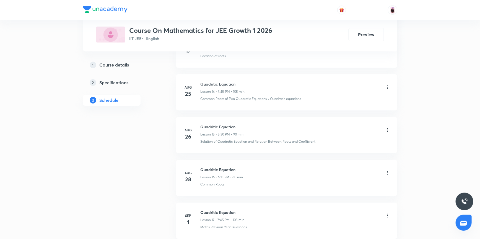
scroll to position [948, 0]
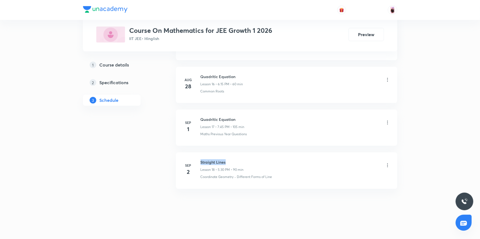
drag, startPoint x: 200, startPoint y: 162, endPoint x: 232, endPoint y: 160, distance: 32.1
click at [232, 160] on h6 "Straight Lines" at bounding box center [221, 163] width 43 height 6
copy h6 "Straight Lines"
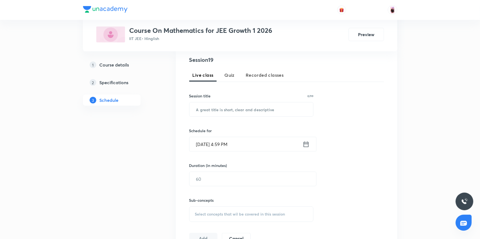
scroll to position [93, 0]
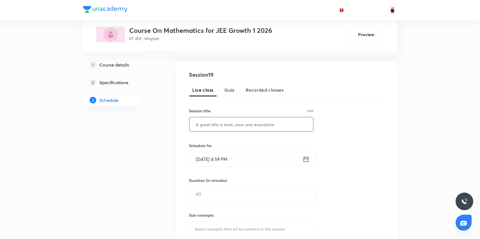
click at [219, 124] on input "text" at bounding box center [251, 125] width 124 height 14
paste input "Straight Lines"
type input "Straight Lines"
click at [280, 160] on input "[DATE] 4:59 PM" at bounding box center [245, 159] width 113 height 14
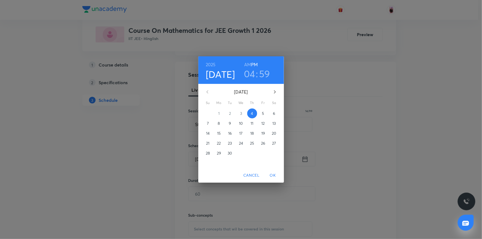
click at [252, 74] on h3 "04" at bounding box center [249, 74] width 11 height 12
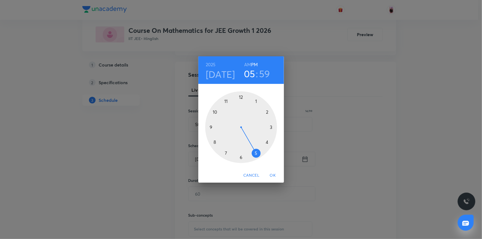
drag, startPoint x: 268, startPoint y: 143, endPoint x: 252, endPoint y: 156, distance: 20.8
click at [252, 156] on div at bounding box center [241, 128] width 72 height 72
drag, startPoint x: 239, startPoint y: 97, endPoint x: 241, endPoint y: 147, distance: 50.6
click at [241, 147] on div at bounding box center [241, 128] width 72 height 72
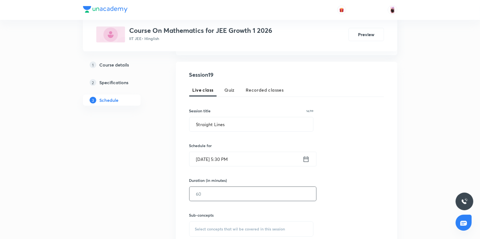
click at [213, 194] on input "text" at bounding box center [252, 194] width 127 height 14
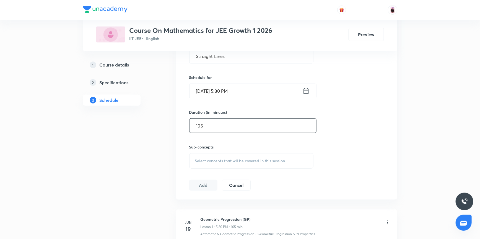
scroll to position [168, 0]
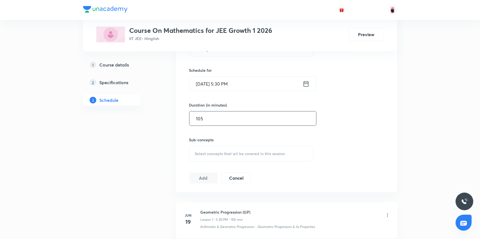
type input "105"
click at [218, 155] on span "Select concepts that wil be covered in this session" at bounding box center [240, 154] width 90 height 4
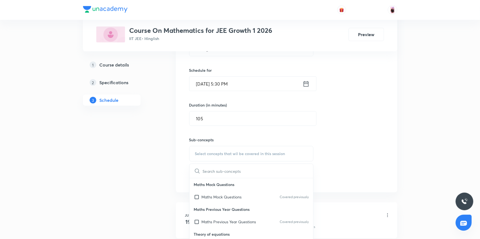
click at [218, 155] on span "Select concepts that wil be covered in this session" at bounding box center [240, 154] width 90 height 4
click at [249, 174] on input "text" at bounding box center [258, 171] width 111 height 14
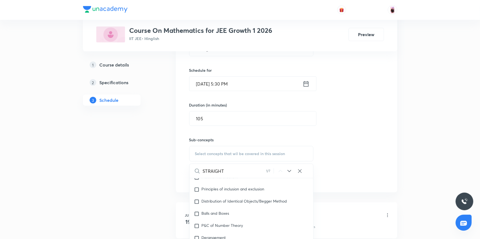
scroll to position [218, 0]
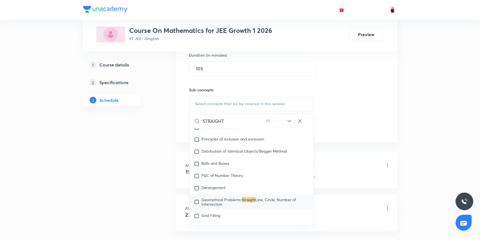
type input "STRAIGHT"
click at [288, 118] on icon at bounding box center [289, 121] width 7 height 7
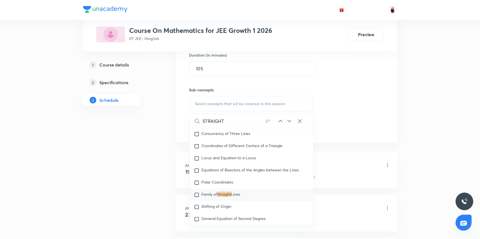
scroll to position [3154, 0]
click at [288, 118] on icon at bounding box center [289, 121] width 7 height 7
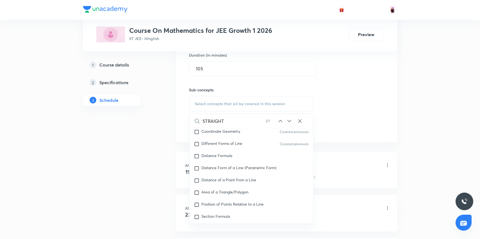
scroll to position [3052, 0]
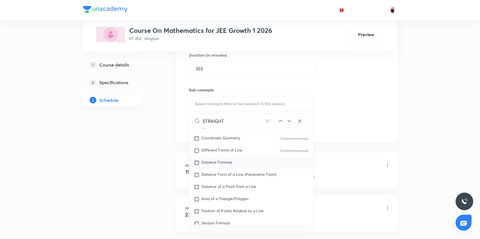
click at [198, 166] on input "checkbox" at bounding box center [198, 163] width 8 height 6
checkbox input "true"
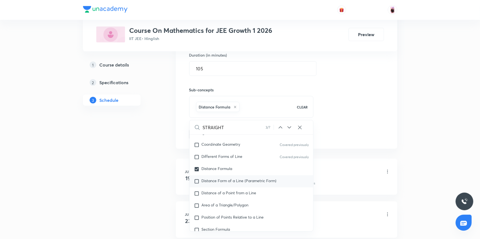
click at [197, 184] on input "checkbox" at bounding box center [198, 182] width 8 height 6
checkbox input "true"
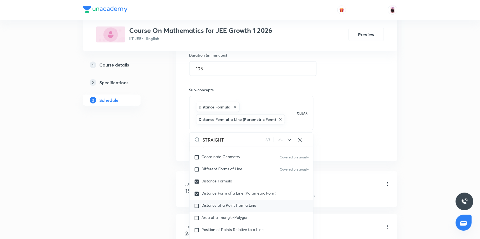
click at [198, 209] on input "checkbox" at bounding box center [198, 206] width 8 height 6
checkbox input "true"
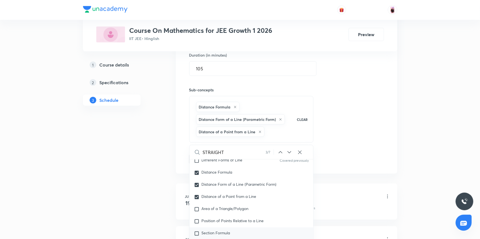
scroll to position [3102, 0]
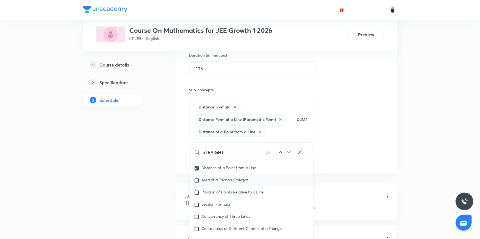
click at [195, 184] on input "checkbox" at bounding box center [198, 181] width 8 height 6
checkbox input "true"
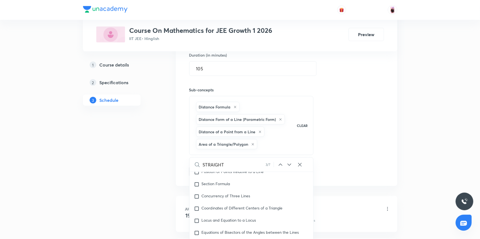
scroll to position [3128, 0]
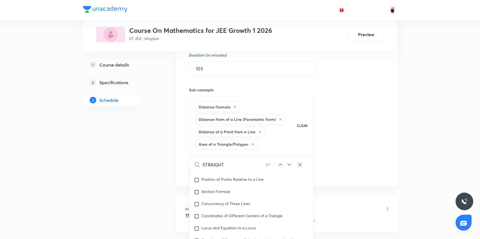
click at [325, 157] on div "Session 19 Live class Quiz Recorded classes Session title 14/99 Straight Lines …" at bounding box center [286, 61] width 195 height 232
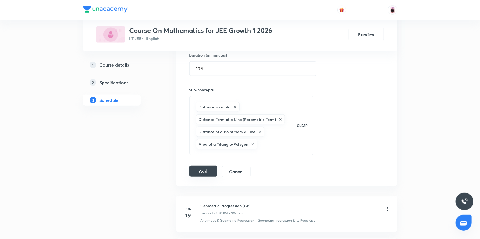
click at [202, 173] on button "Add" at bounding box center [203, 171] width 28 height 11
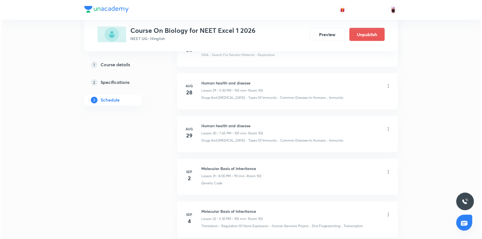
scroll to position [1575, 0]
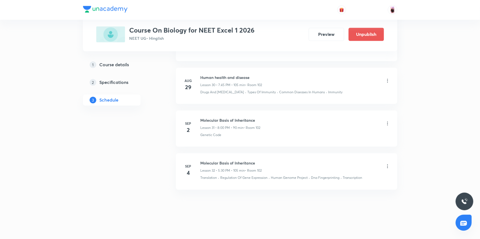
click at [387, 165] on icon at bounding box center [387, 167] width 1 height 4
click at [341, 178] on li "Edit" at bounding box center [358, 178] width 61 height 10
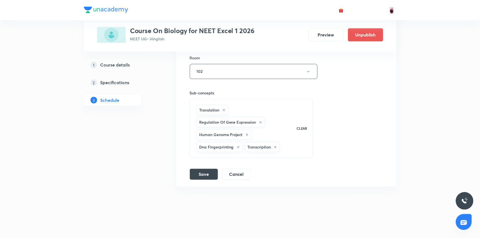
scroll to position [1570, 0]
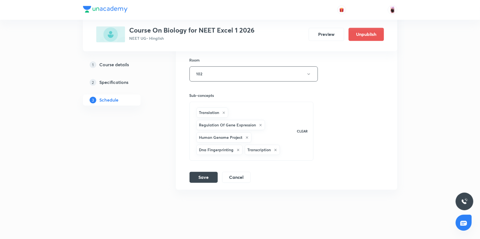
click at [281, 147] on div "Translation Regulation Of Gene Expression Human Genome Project Dna Fingerprinti…" at bounding box center [243, 132] width 96 height 50
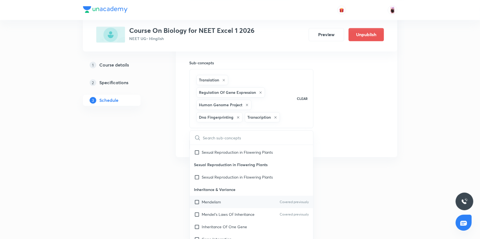
scroll to position [3996, 0]
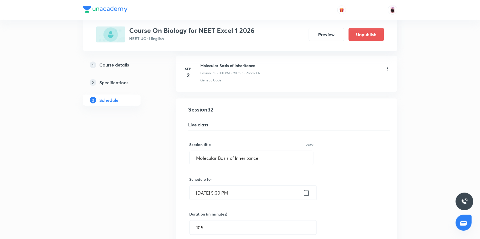
scroll to position [1344, 0]
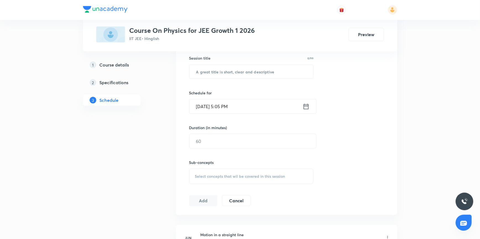
scroll to position [176, 0]
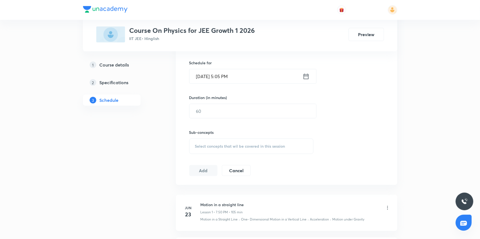
click at [221, 149] on div "Select concepts that wil be covered in this session" at bounding box center [251, 146] width 124 height 15
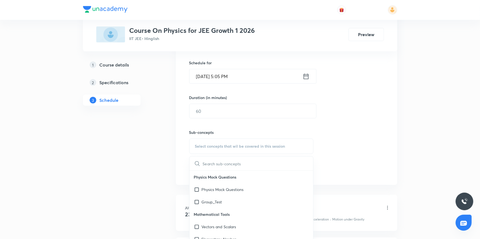
click at [233, 166] on input "text" at bounding box center [258, 164] width 111 height 14
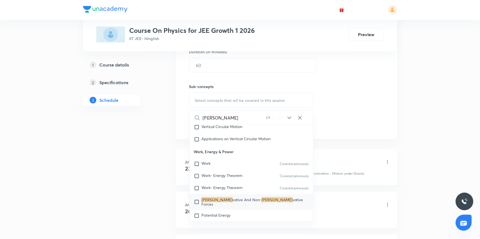
scroll to position [226, 0]
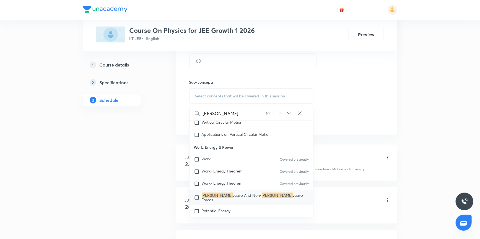
type input "[PERSON_NAME]"
click at [197, 194] on input "checkbox" at bounding box center [198, 198] width 8 height 9
checkbox input "true"
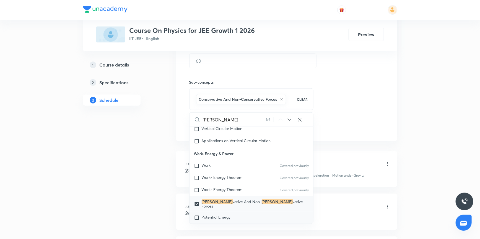
click at [197, 215] on input "checkbox" at bounding box center [198, 218] width 8 height 6
checkbox input "true"
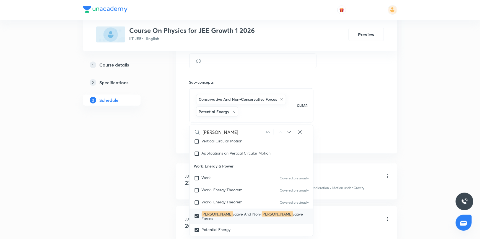
scroll to position [251, 0]
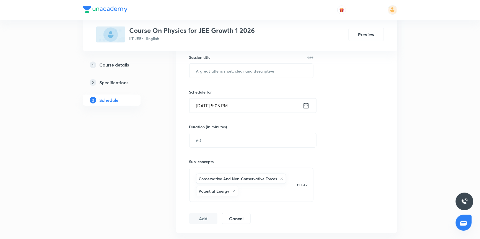
scroll to position [151, 0]
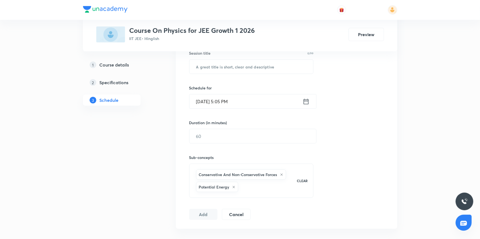
click at [239, 183] on div "Conservative And Non-Conservative Forces Potential Energy" at bounding box center [243, 181] width 96 height 25
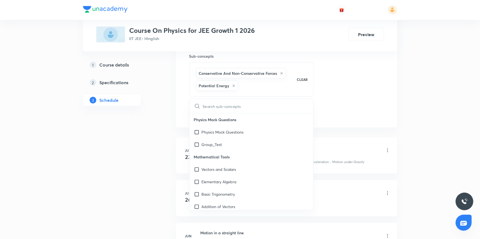
scroll to position [301, 0]
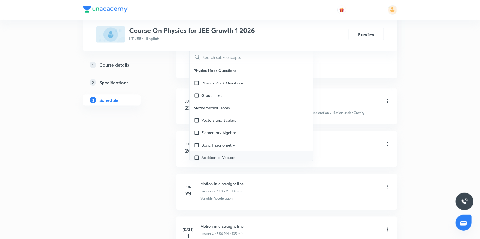
checkbox input "true"
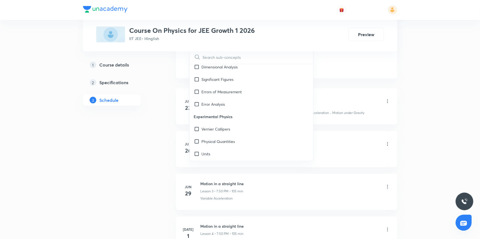
scroll to position [477, 0]
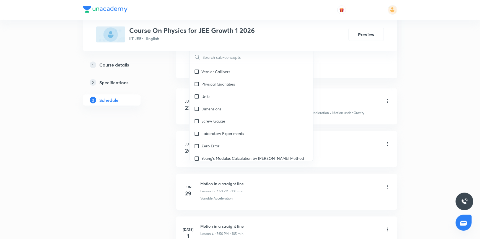
click at [235, 56] on input "text" at bounding box center [258, 57] width 111 height 14
type input "C"
checkbox input "true"
type input "CI"
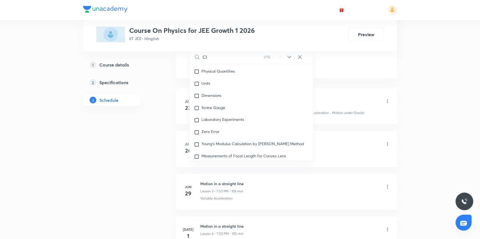
checkbox input "true"
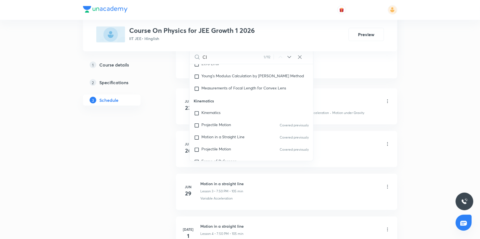
scroll to position [607, 0]
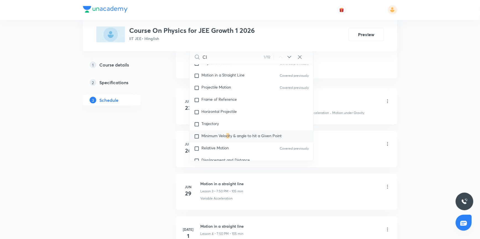
type input "C"
checkbox input "true"
type input "CO"
checkbox input "true"
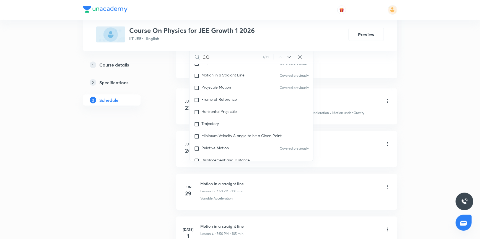
checkbox input "true"
type input "CON"
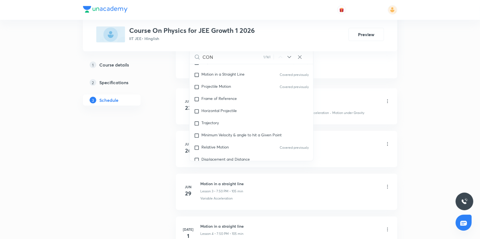
checkbox input "true"
type input "CONS"
checkbox input "true"
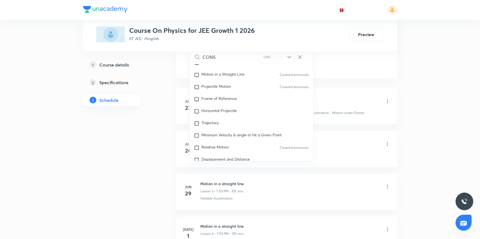
type input "CONSE"
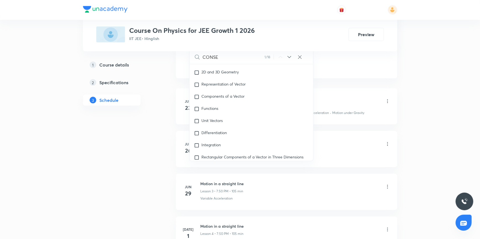
checkbox input "true"
type input "[PERSON_NAME]"
checkbox input "true"
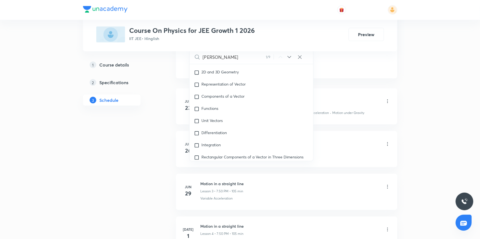
checkbox input "true"
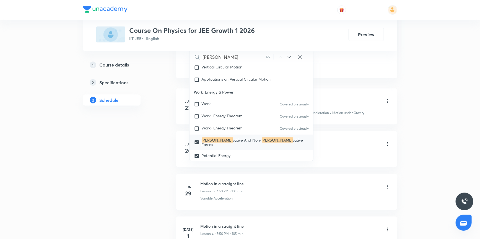
scroll to position [1376, 0]
type input "[PERSON_NAME]"
drag, startPoint x: 194, startPoint y: 85, endPoint x: 236, endPoint y: 84, distance: 41.8
click at [236, 85] on p "Work, Energy & Power" at bounding box center [251, 91] width 124 height 12
copy p "Work, Energy & Power"
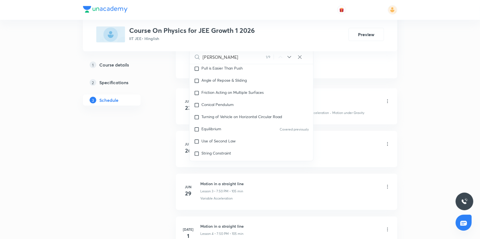
scroll to position [1150, 0]
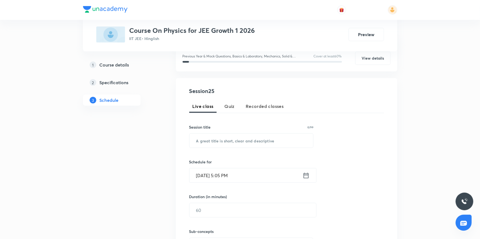
scroll to position [75, 0]
click at [245, 147] on input "text" at bounding box center [251, 142] width 124 height 14
paste input "Work, Energy & Power"
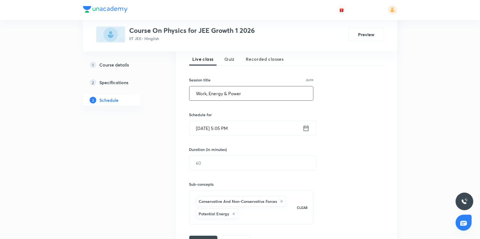
scroll to position [151, 0]
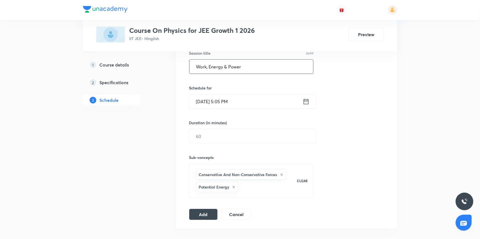
type input "Work, Energy & Power"
click at [307, 100] on icon at bounding box center [305, 102] width 7 height 8
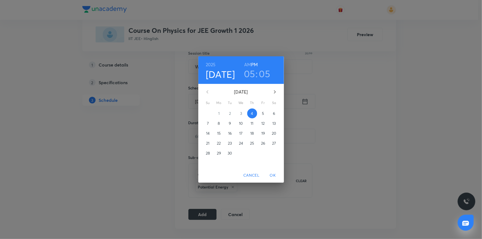
click at [253, 75] on h3 "05" at bounding box center [249, 74] width 11 height 12
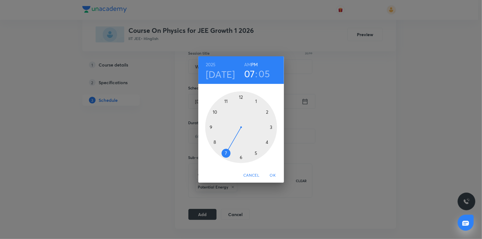
drag, startPoint x: 259, startPoint y: 156, endPoint x: 224, endPoint y: 156, distance: 34.6
click at [224, 156] on div at bounding box center [241, 128] width 72 height 72
drag, startPoint x: 254, startPoint y: 98, endPoint x: 212, endPoint y: 126, distance: 51.2
click at [212, 126] on div at bounding box center [241, 128] width 72 height 72
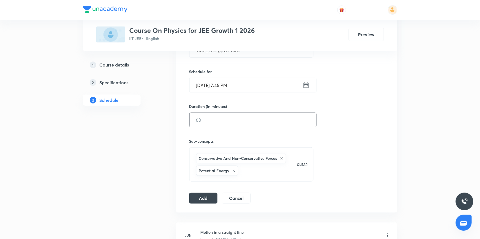
scroll to position [176, 0]
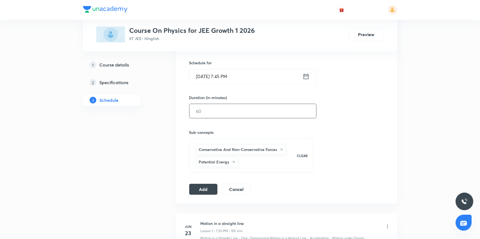
click at [252, 111] on input "text" at bounding box center [252, 111] width 127 height 14
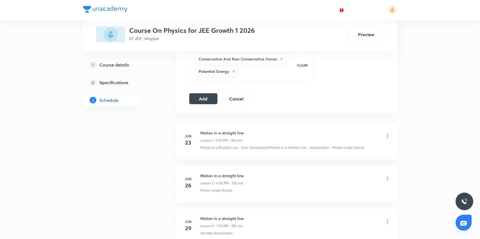
scroll to position [276, 0]
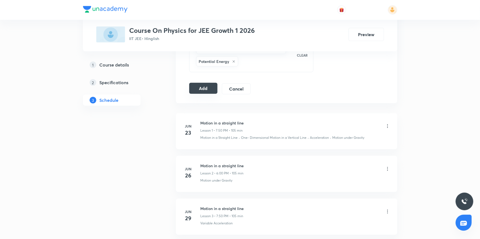
type input "105"
click at [213, 83] on button "Add" at bounding box center [203, 88] width 28 height 11
